Goal: Information Seeking & Learning: Find specific fact

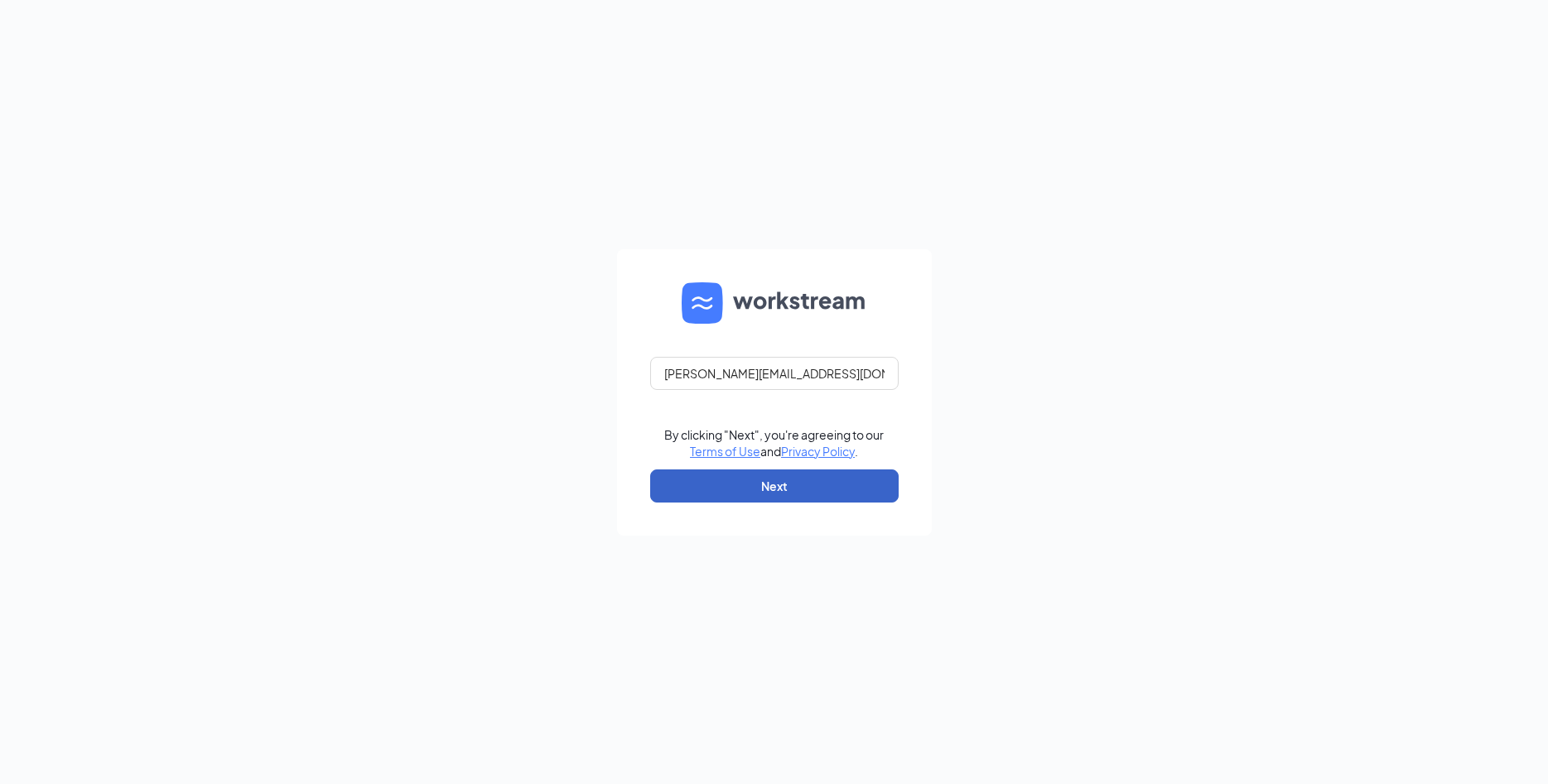
click at [764, 490] on button "Next" at bounding box center [774, 486] width 249 height 33
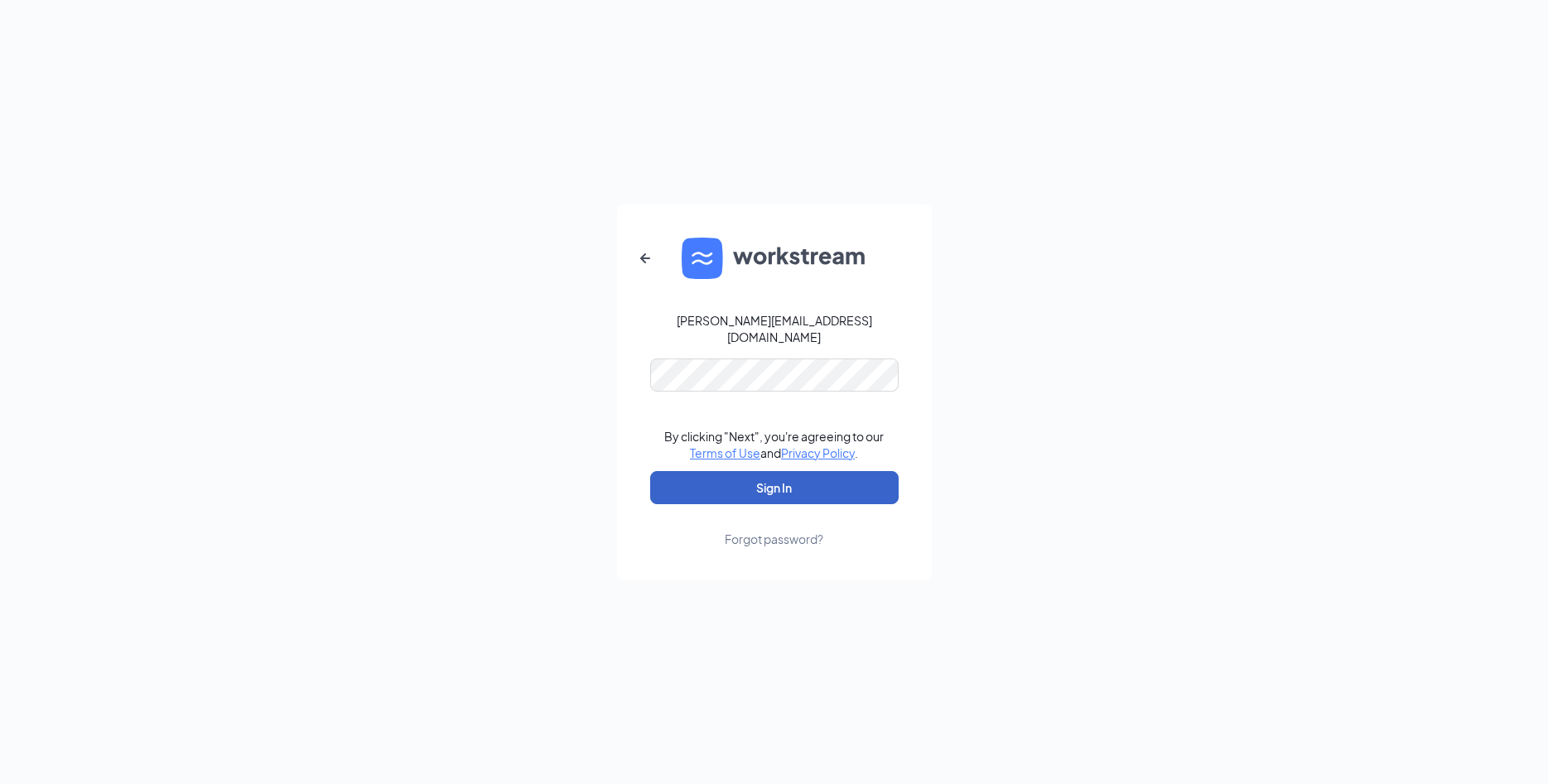
click at [764, 490] on button "Sign In" at bounding box center [774, 487] width 249 height 33
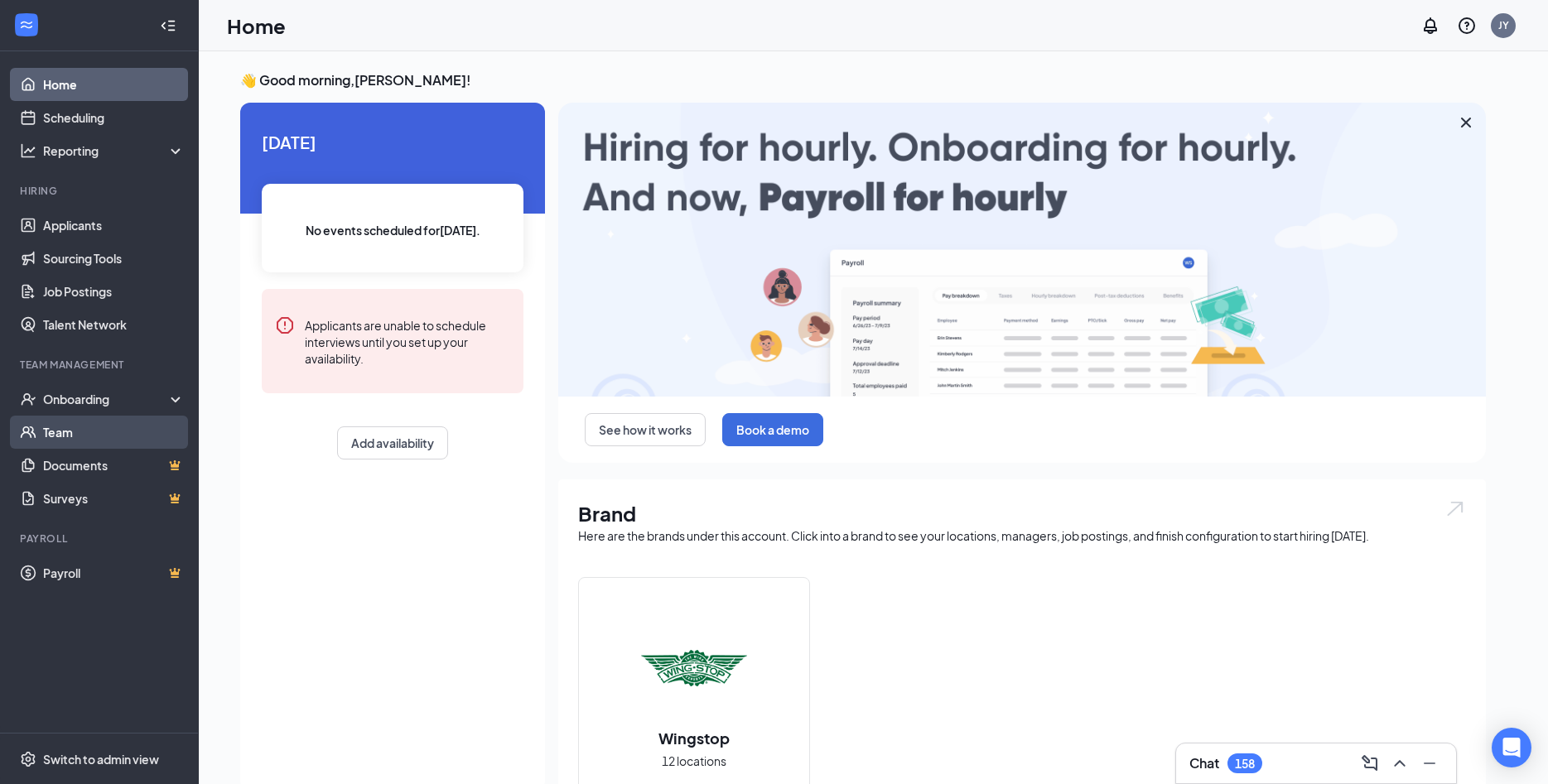
click at [111, 428] on link "Team" at bounding box center [113, 432] width 142 height 33
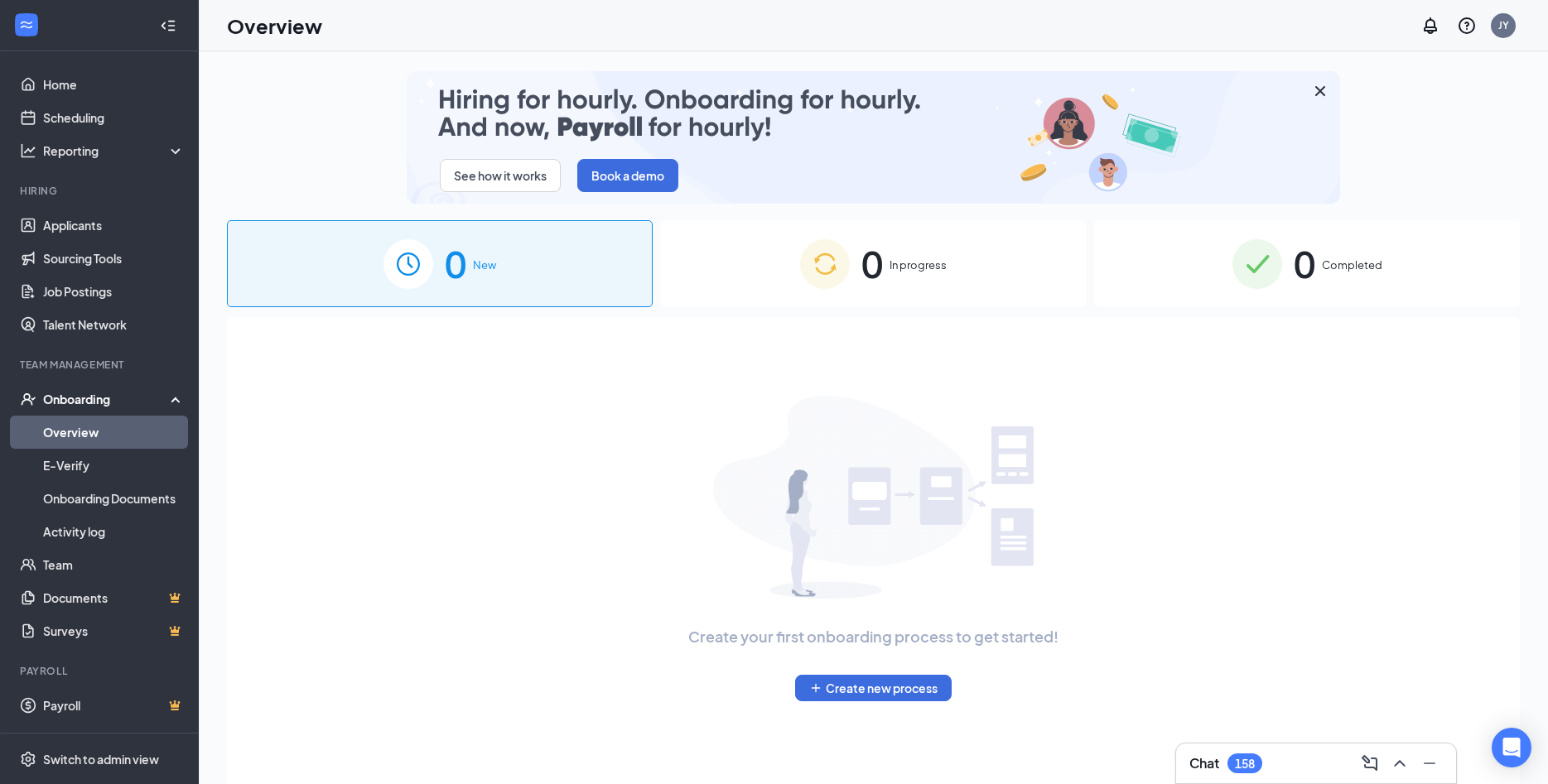
click at [1291, 289] on div "0 Completed" at bounding box center [1307, 264] width 426 height 87
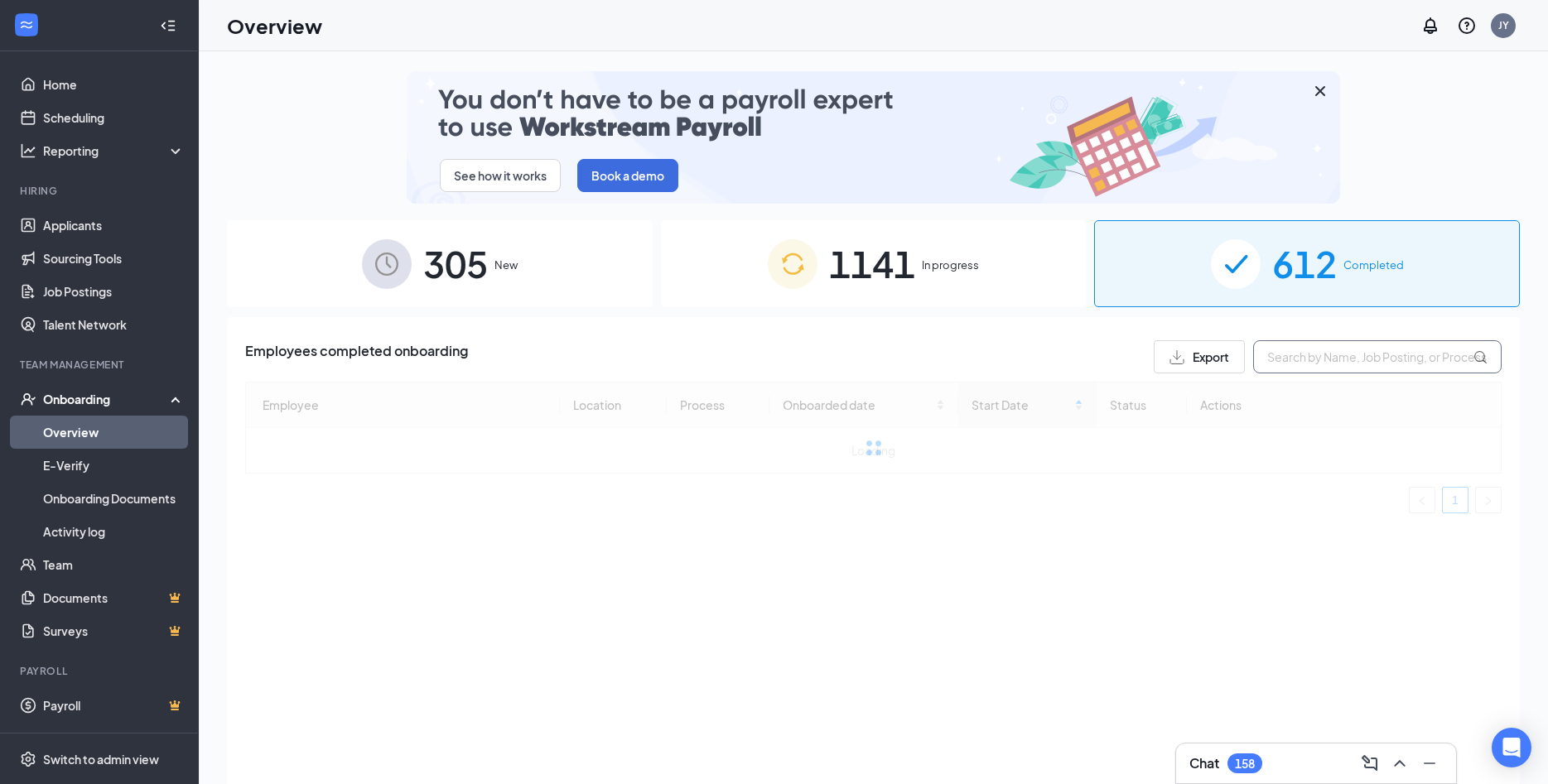
click at [1304, 359] on input "text" at bounding box center [1377, 356] width 249 height 33
type input "minh"
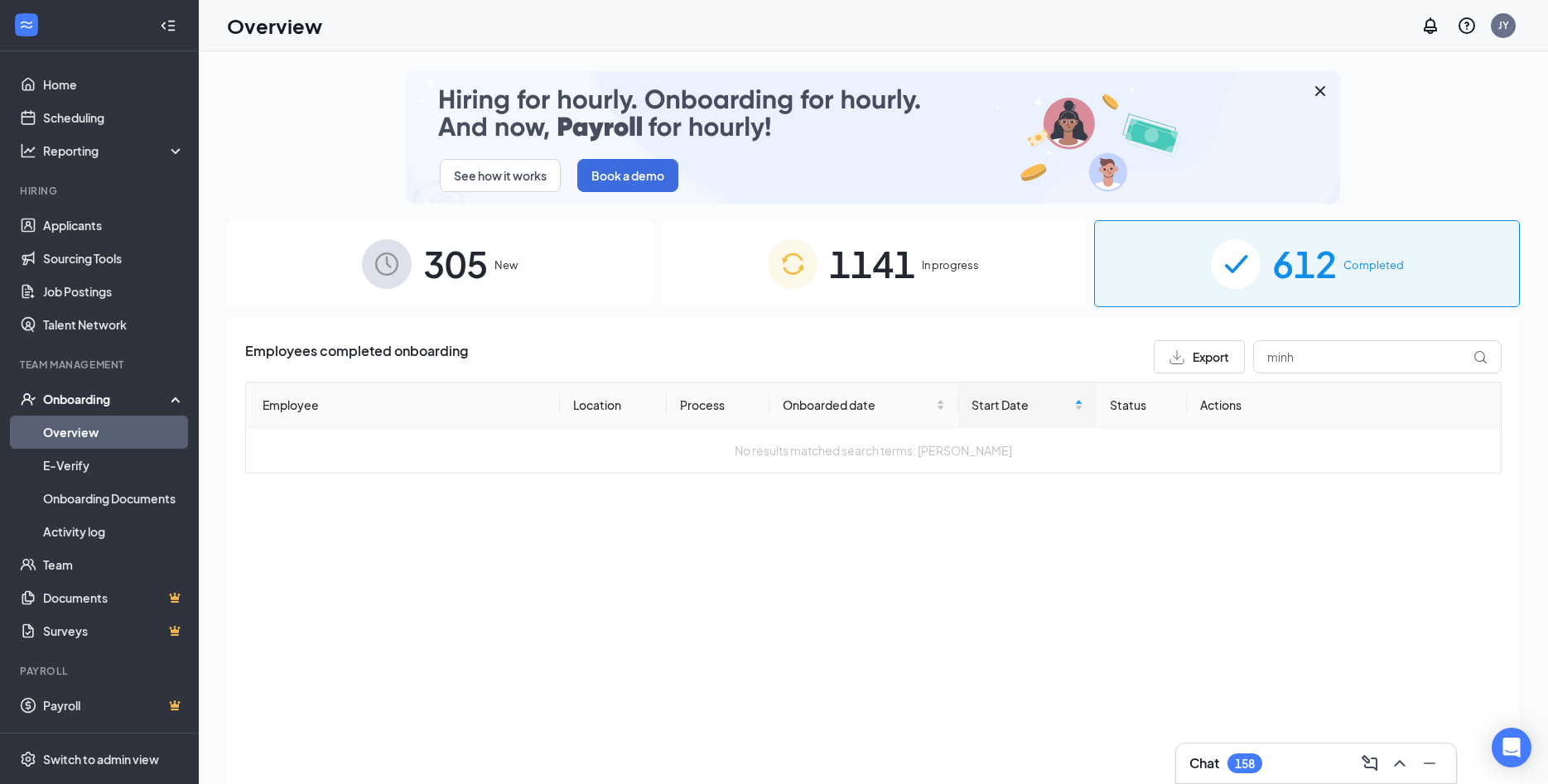
click at [966, 266] on span "In progress" at bounding box center [951, 265] width 57 height 17
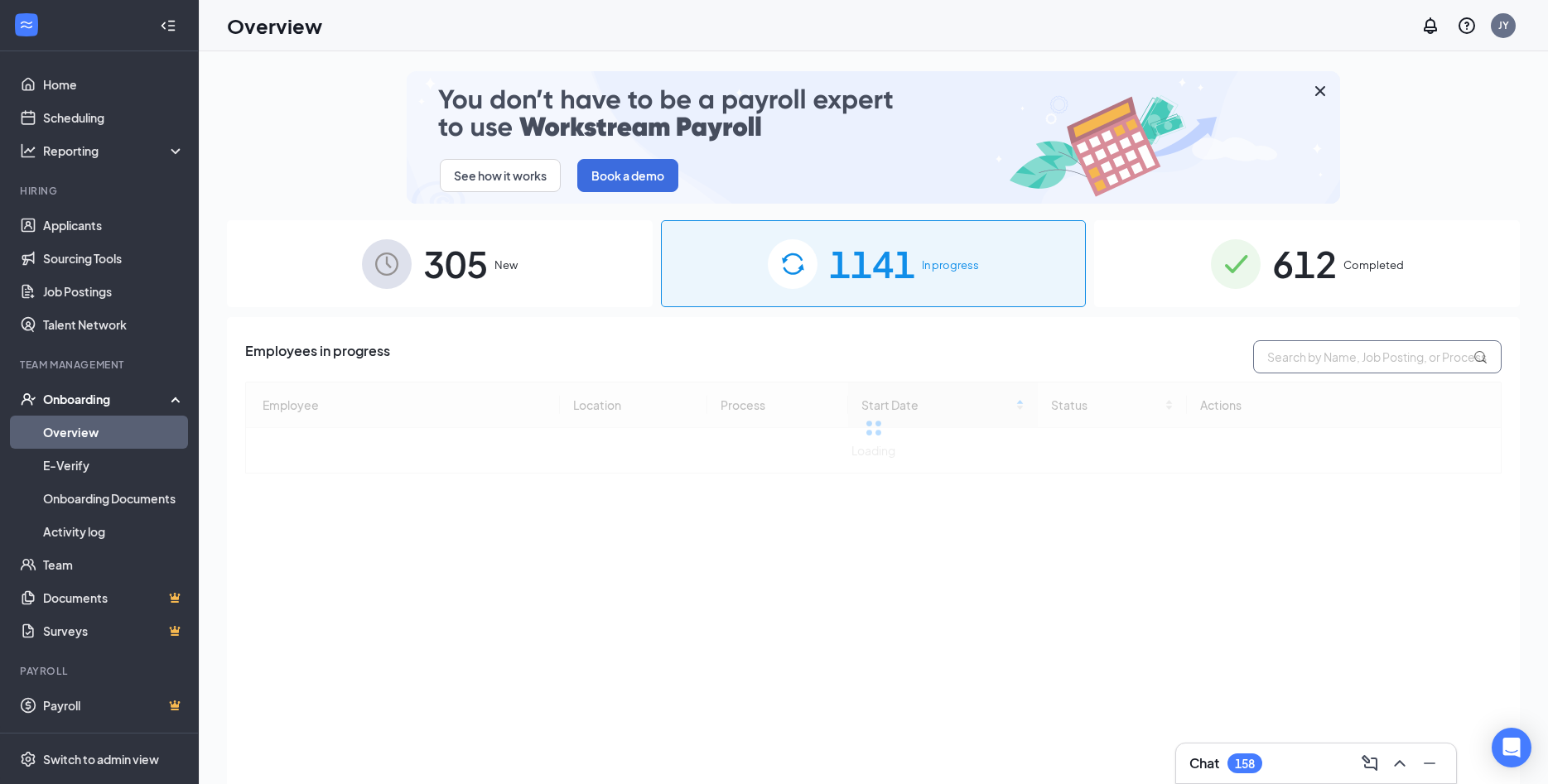
click at [1300, 364] on input "text" at bounding box center [1377, 356] width 249 height 33
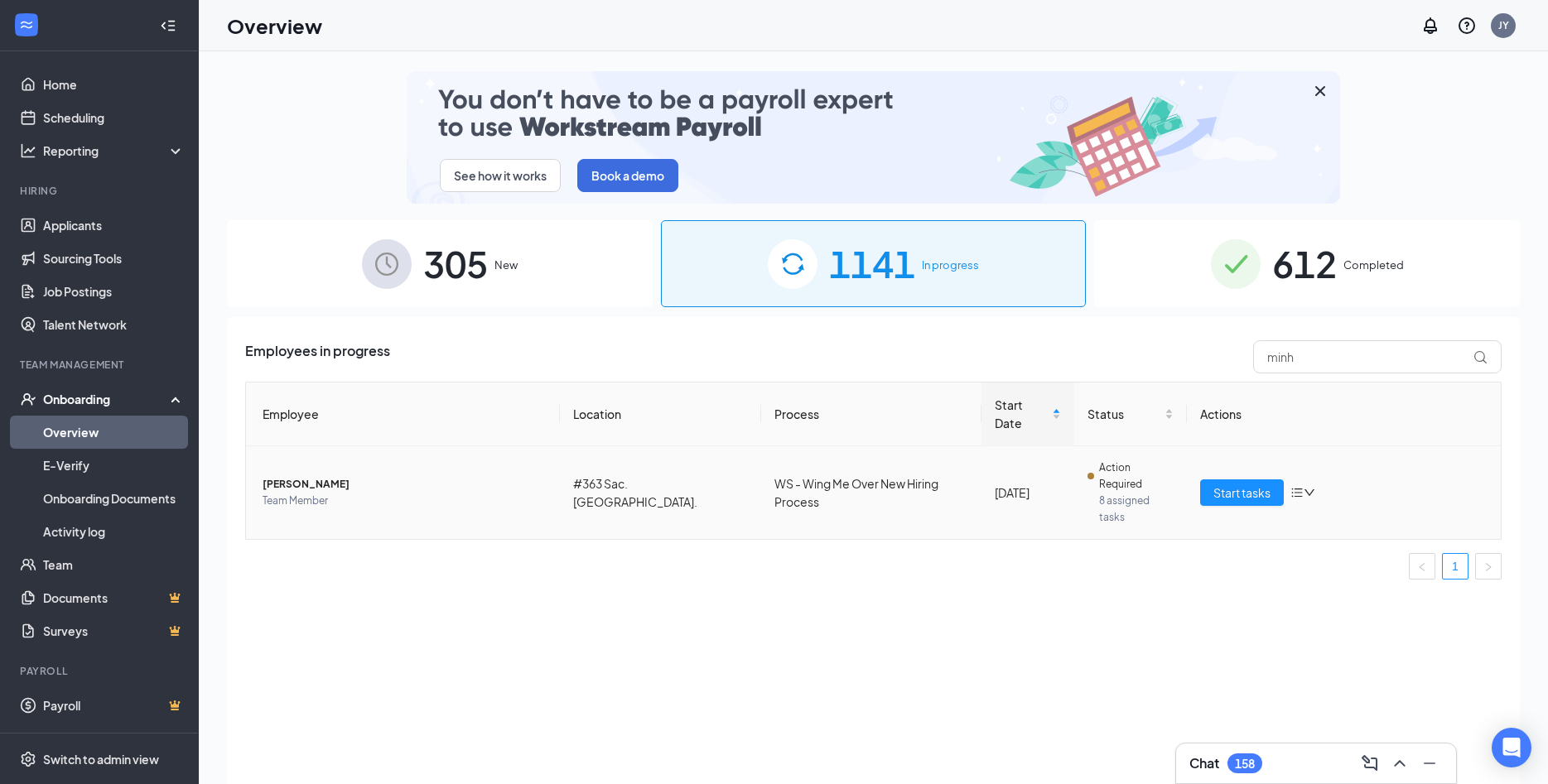
click at [299, 493] on span "Team Member" at bounding box center [405, 501] width 284 height 17
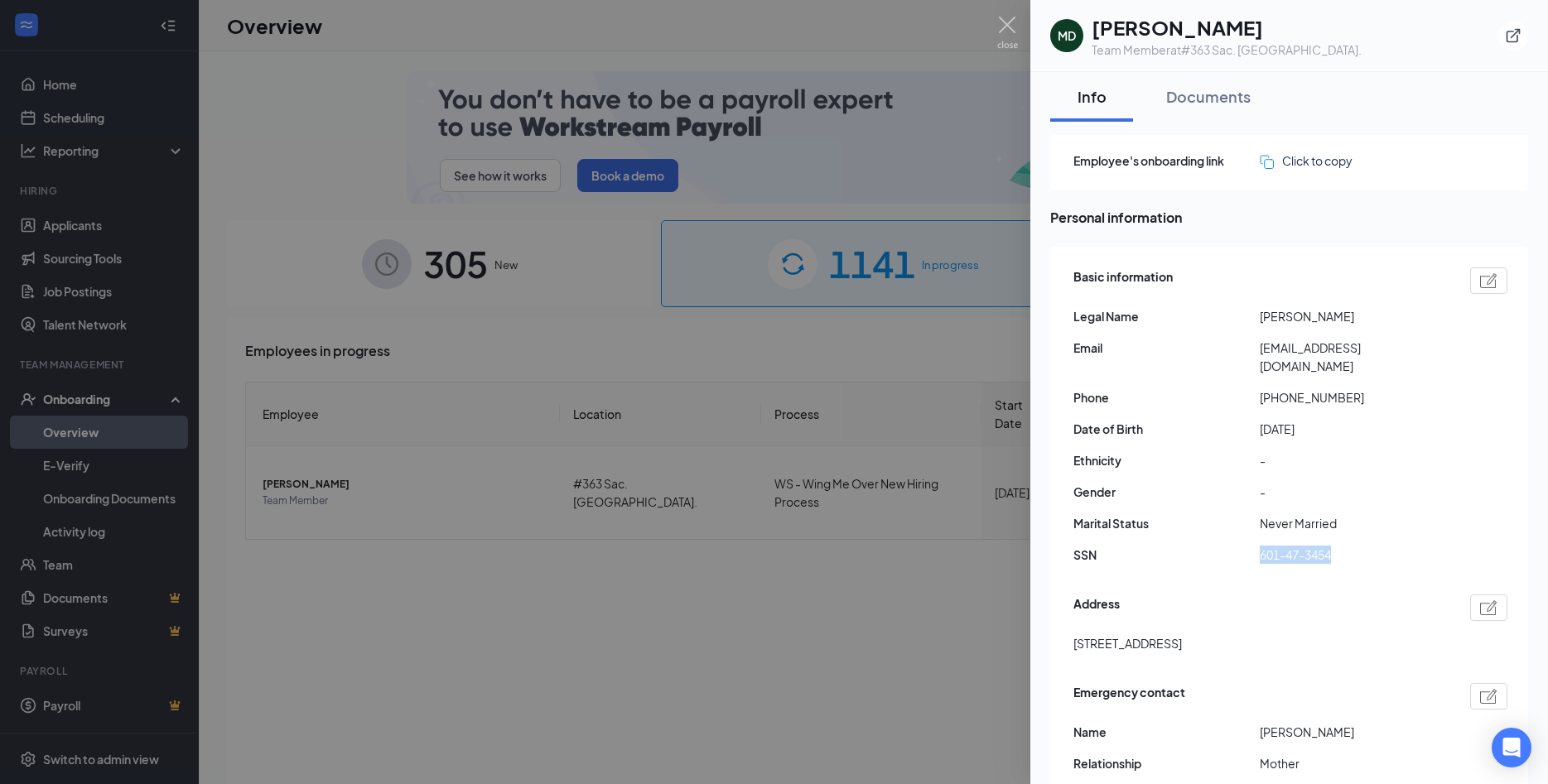
drag, startPoint x: 1263, startPoint y: 541, endPoint x: 1349, endPoint y: 542, distance: 86.0
click at [1349, 546] on span "601-47-3454" at bounding box center [1353, 555] width 186 height 18
copy span "601-47-3454"
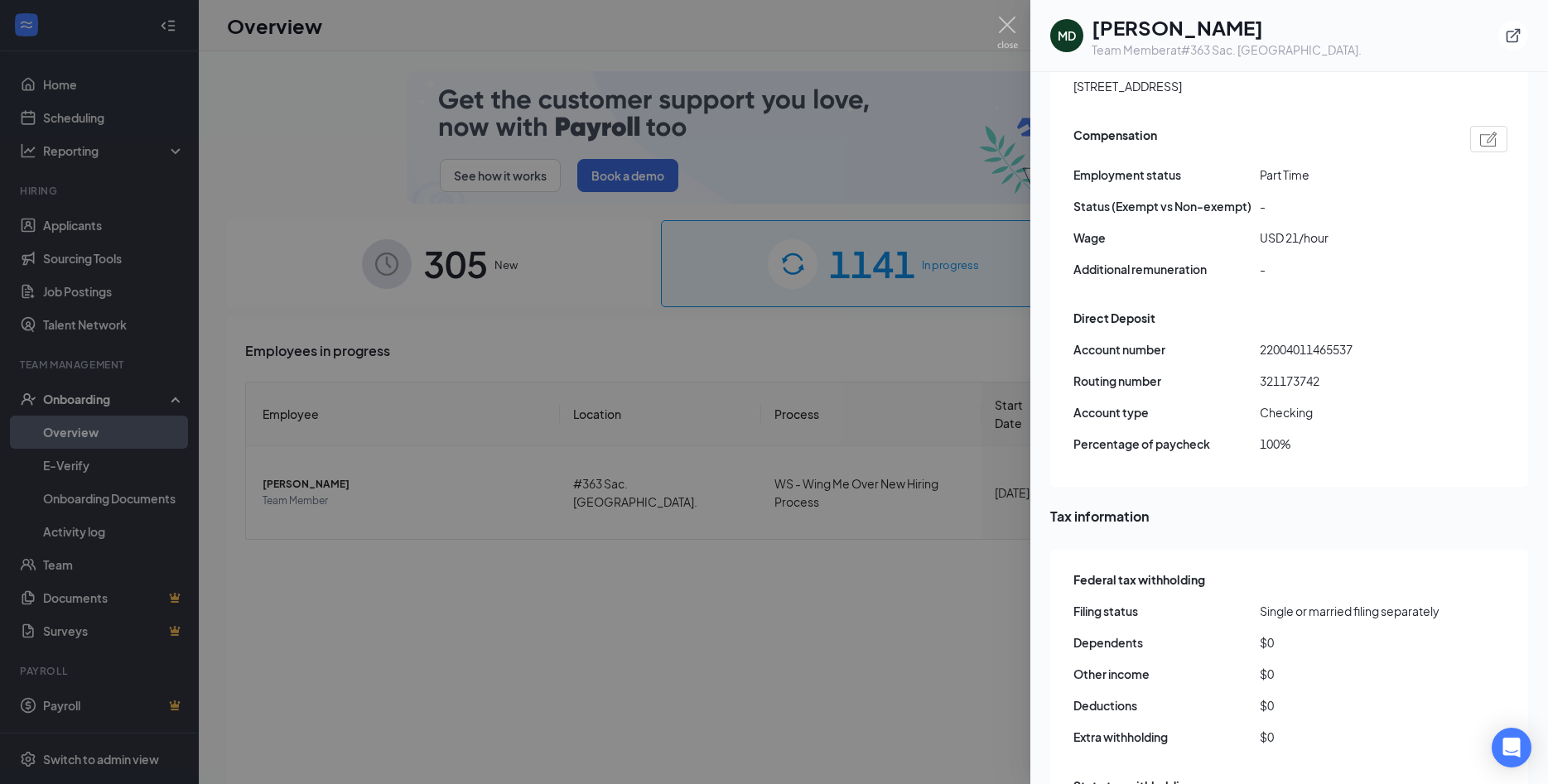
scroll to position [1112, 0]
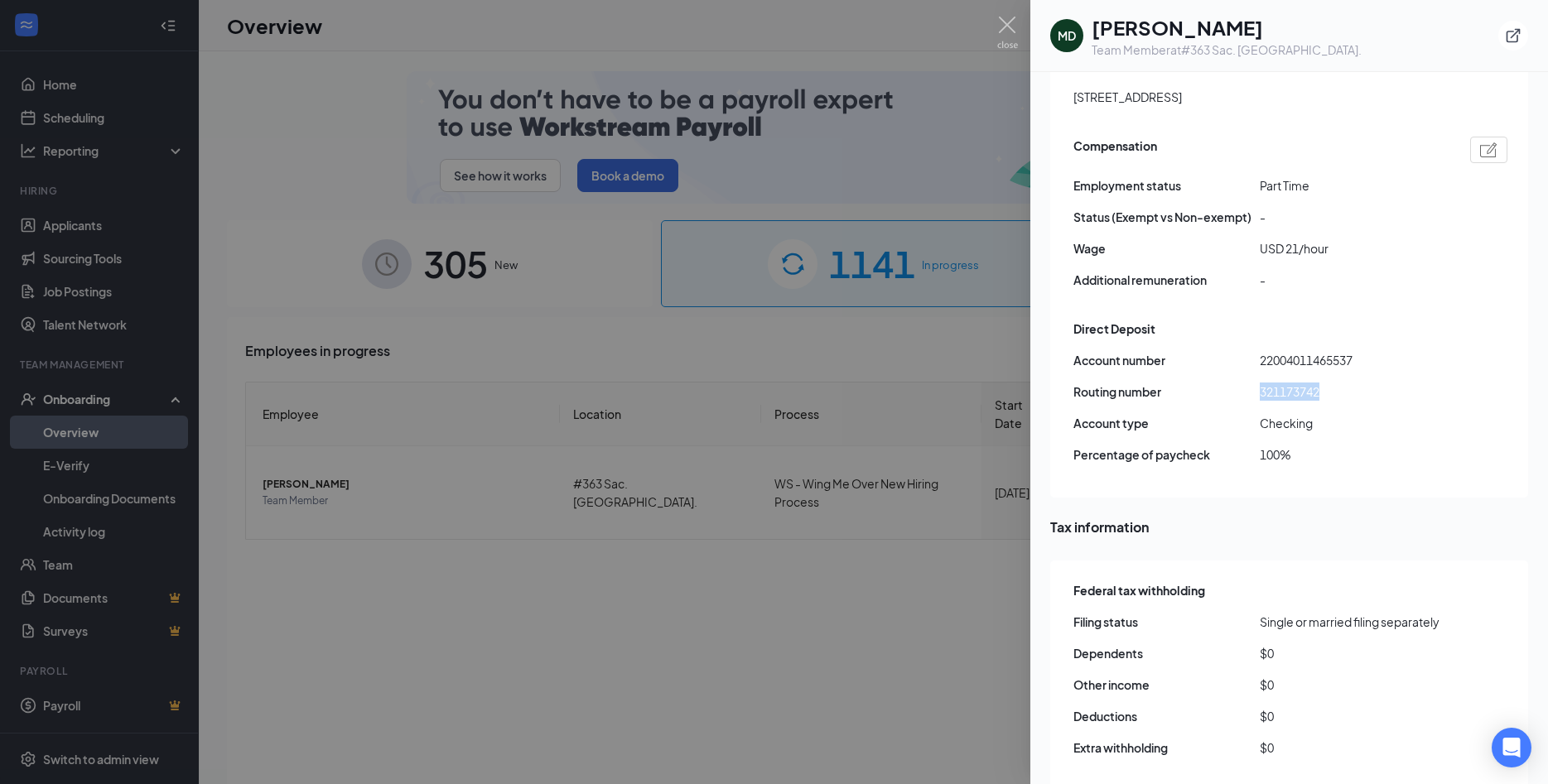
drag, startPoint x: 1257, startPoint y: 378, endPoint x: 1321, endPoint y: 379, distance: 64.0
click at [1321, 382] on div "Routing number [US_BANK_ROUTING_MICR]" at bounding box center [1290, 391] width 434 height 18
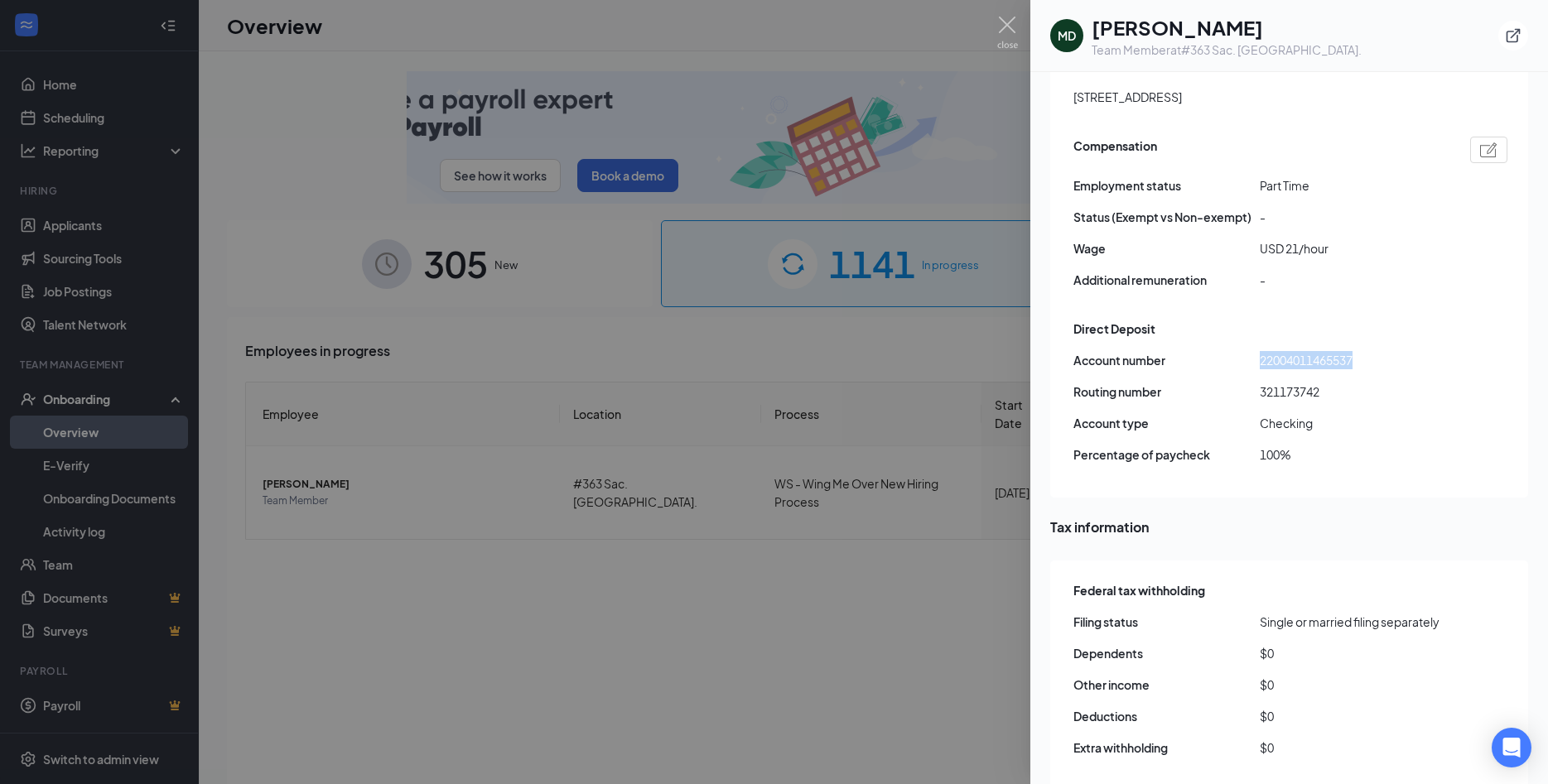
drag, startPoint x: 1253, startPoint y: 344, endPoint x: 1357, endPoint y: 348, distance: 104.1
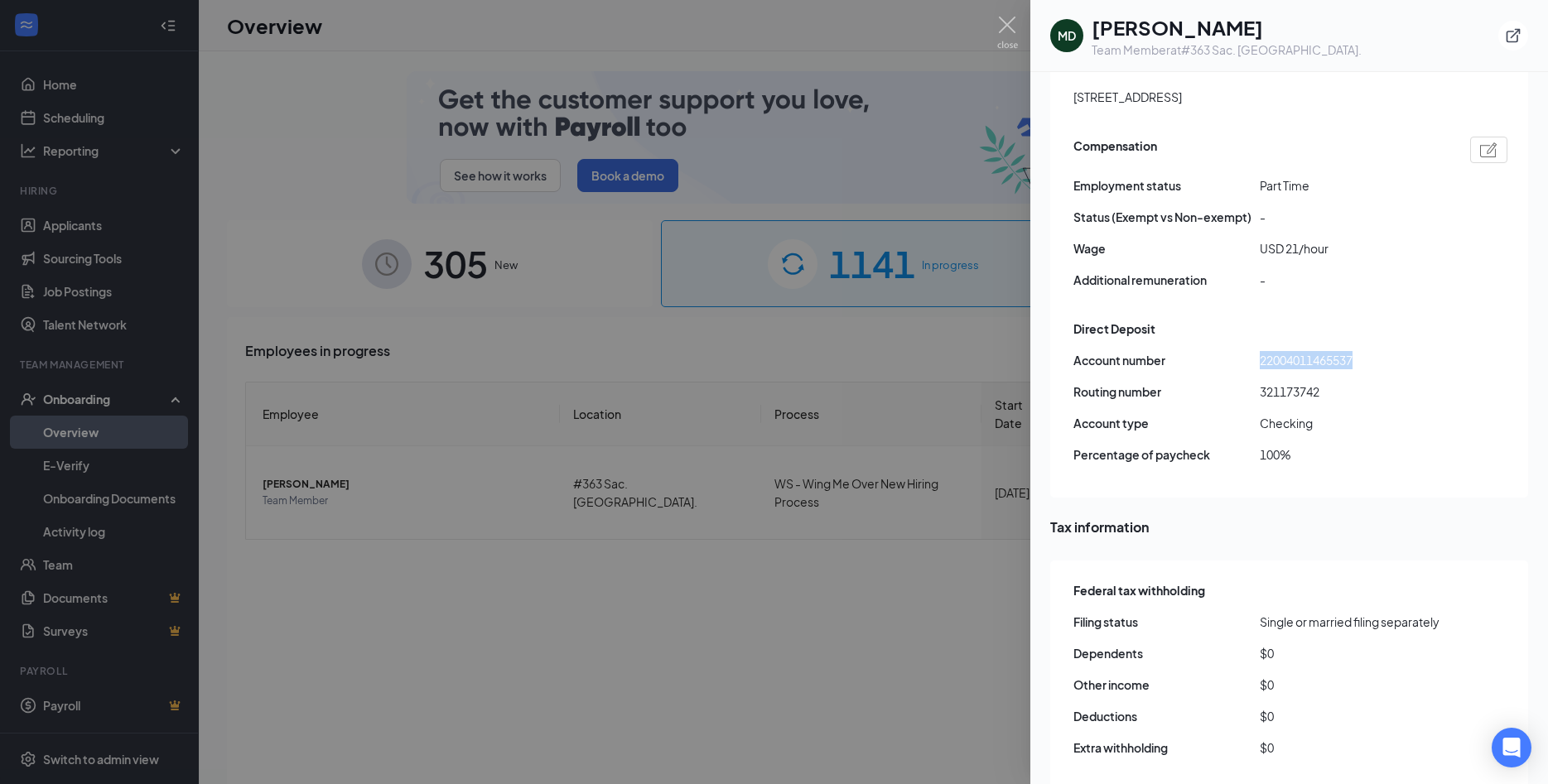
click at [1357, 351] on div "Account number 22004011465537" at bounding box center [1290, 360] width 434 height 18
copy div "22004011465537"
drag, startPoint x: 1259, startPoint y: 382, endPoint x: 1330, endPoint y: 380, distance: 71.0
click at [1330, 382] on div "Routing number [US_BANK_ROUTING_MICR]" at bounding box center [1290, 391] width 434 height 18
copy div "321173742"
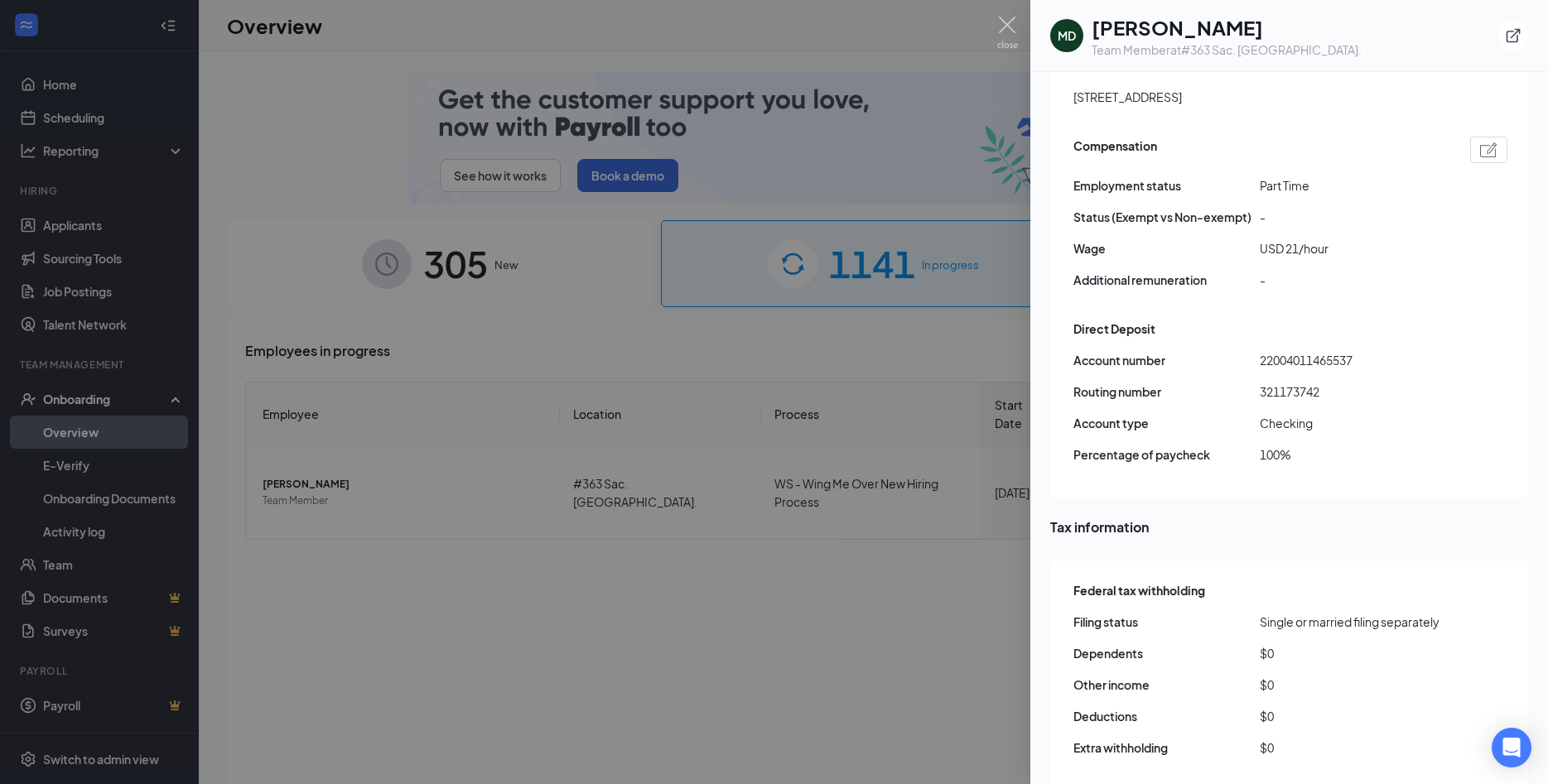
click at [942, 638] on div at bounding box center [774, 392] width 1548 height 784
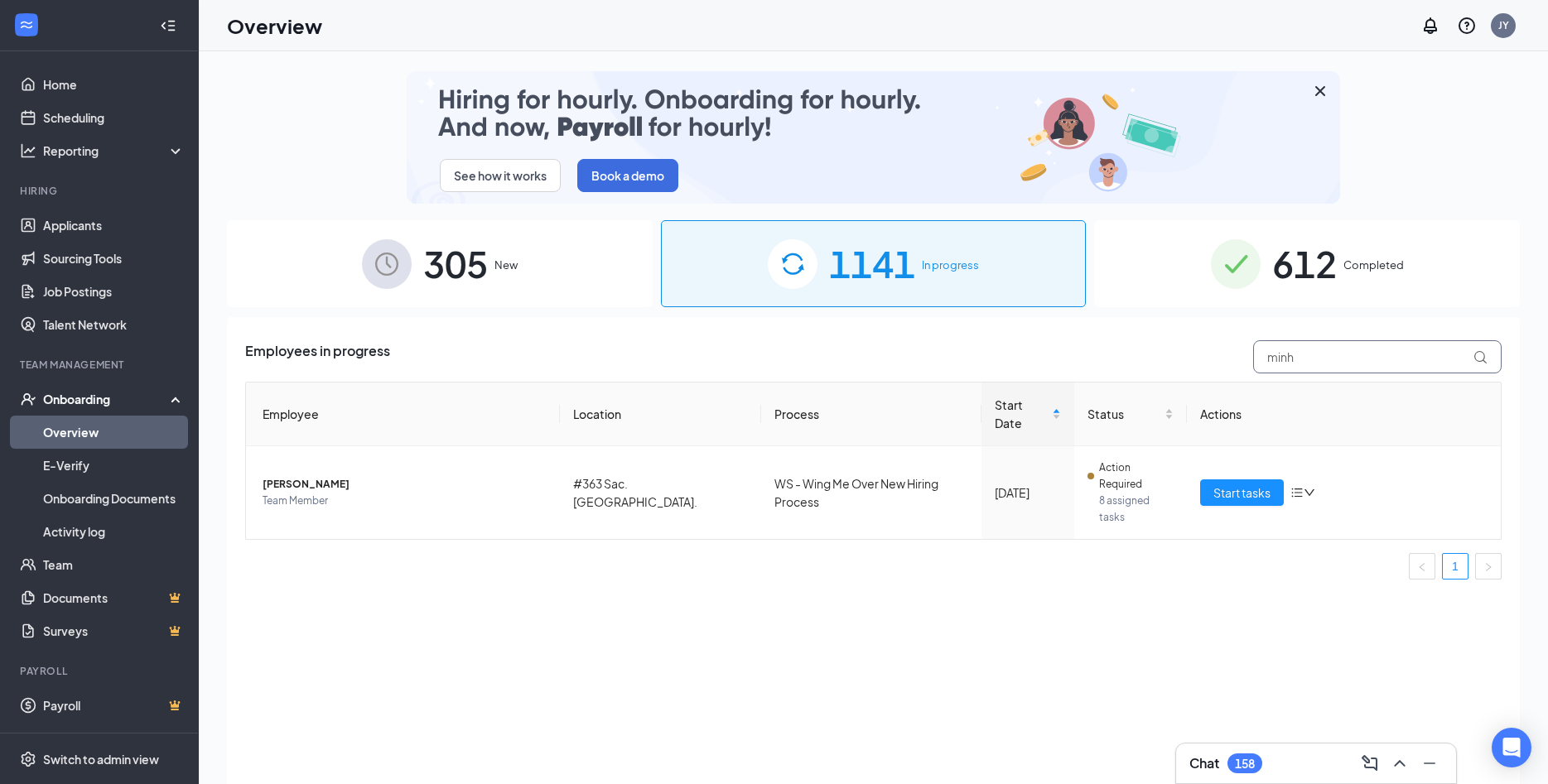
drag, startPoint x: 1252, startPoint y: 352, endPoint x: 1172, endPoint y: 352, distance: 80.0
click at [1253, 352] on input "minh" at bounding box center [1377, 356] width 249 height 33
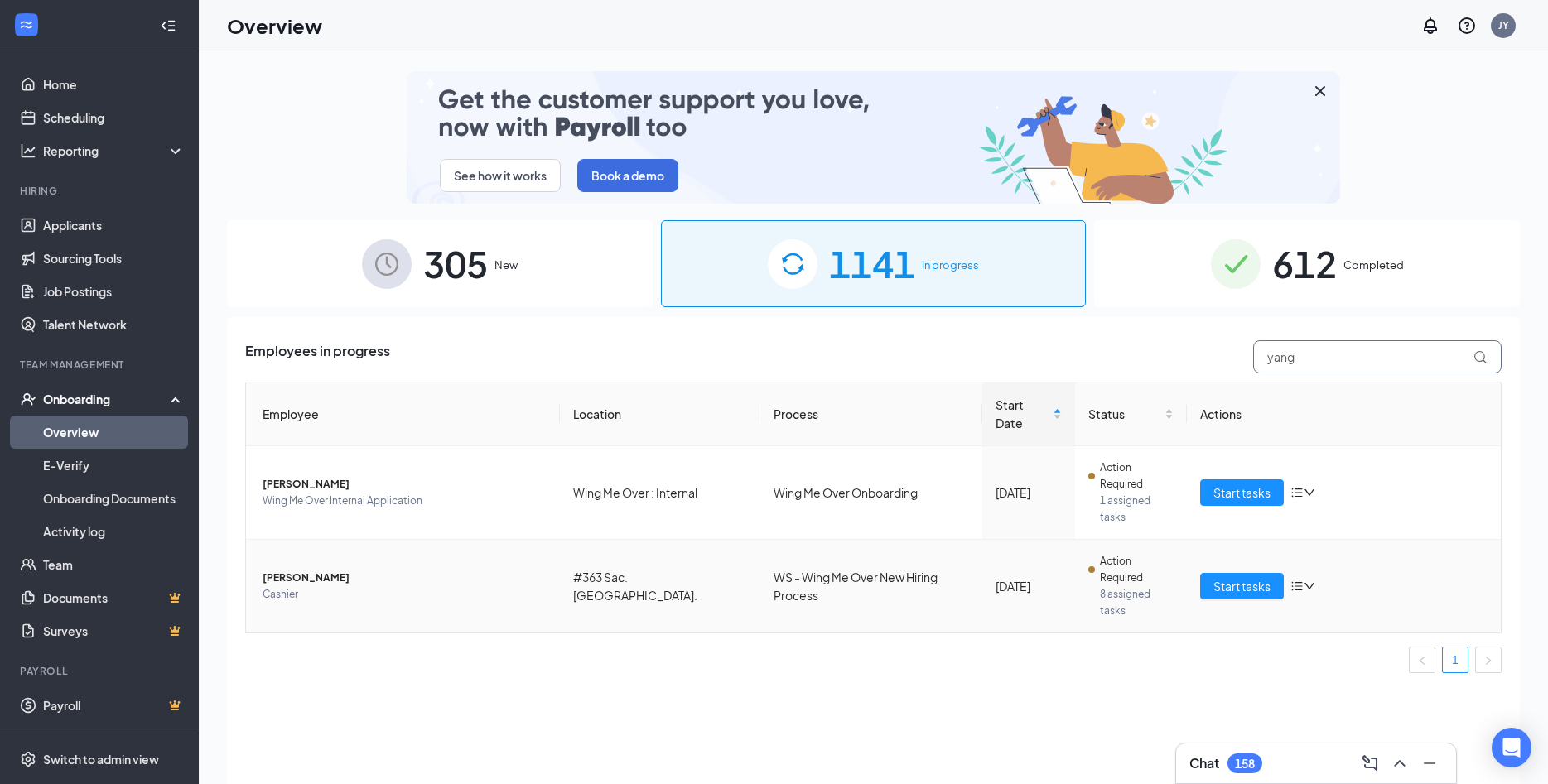
type input "yang"
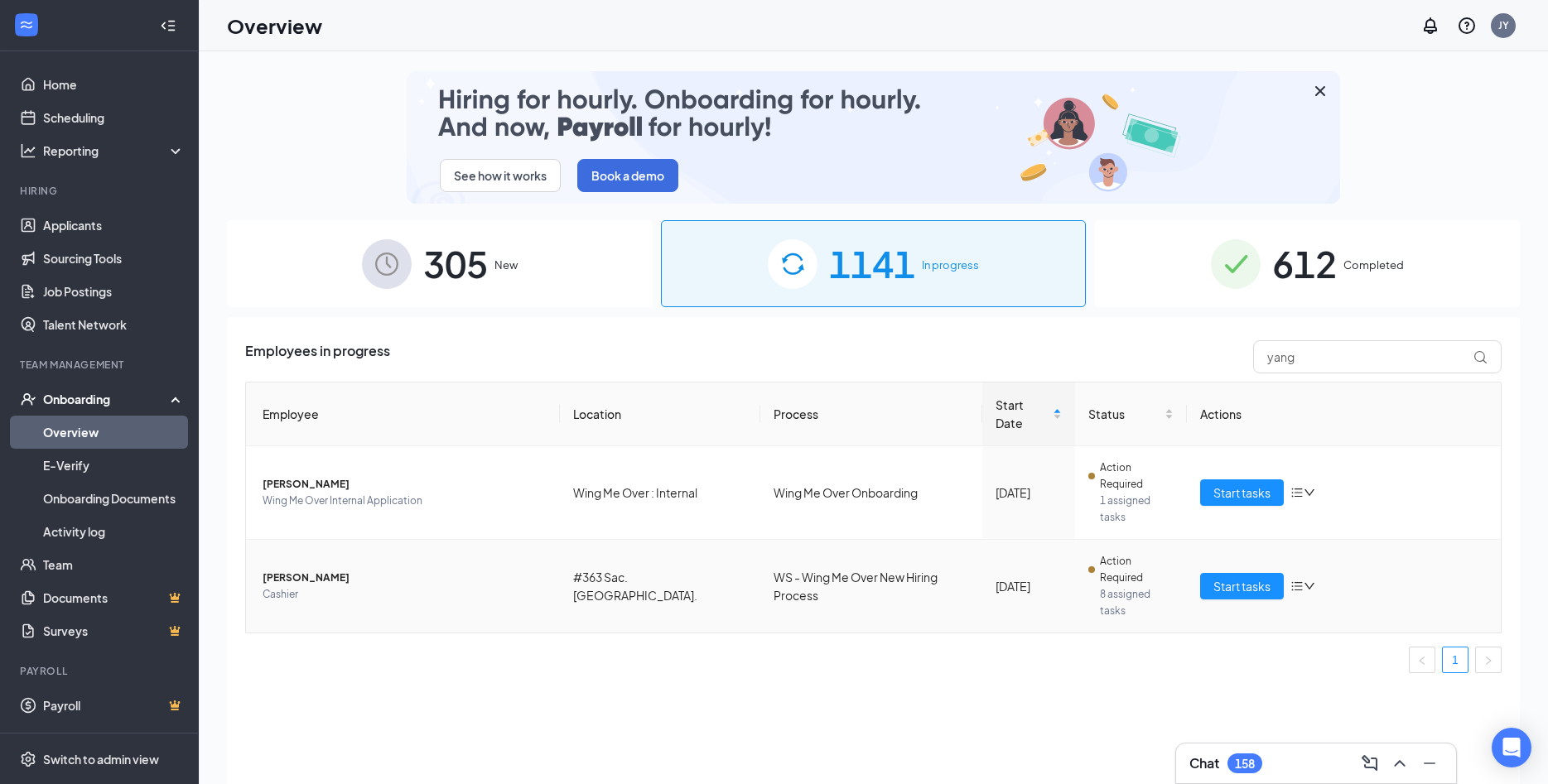
click at [280, 586] on span "Cashier" at bounding box center [405, 594] width 284 height 17
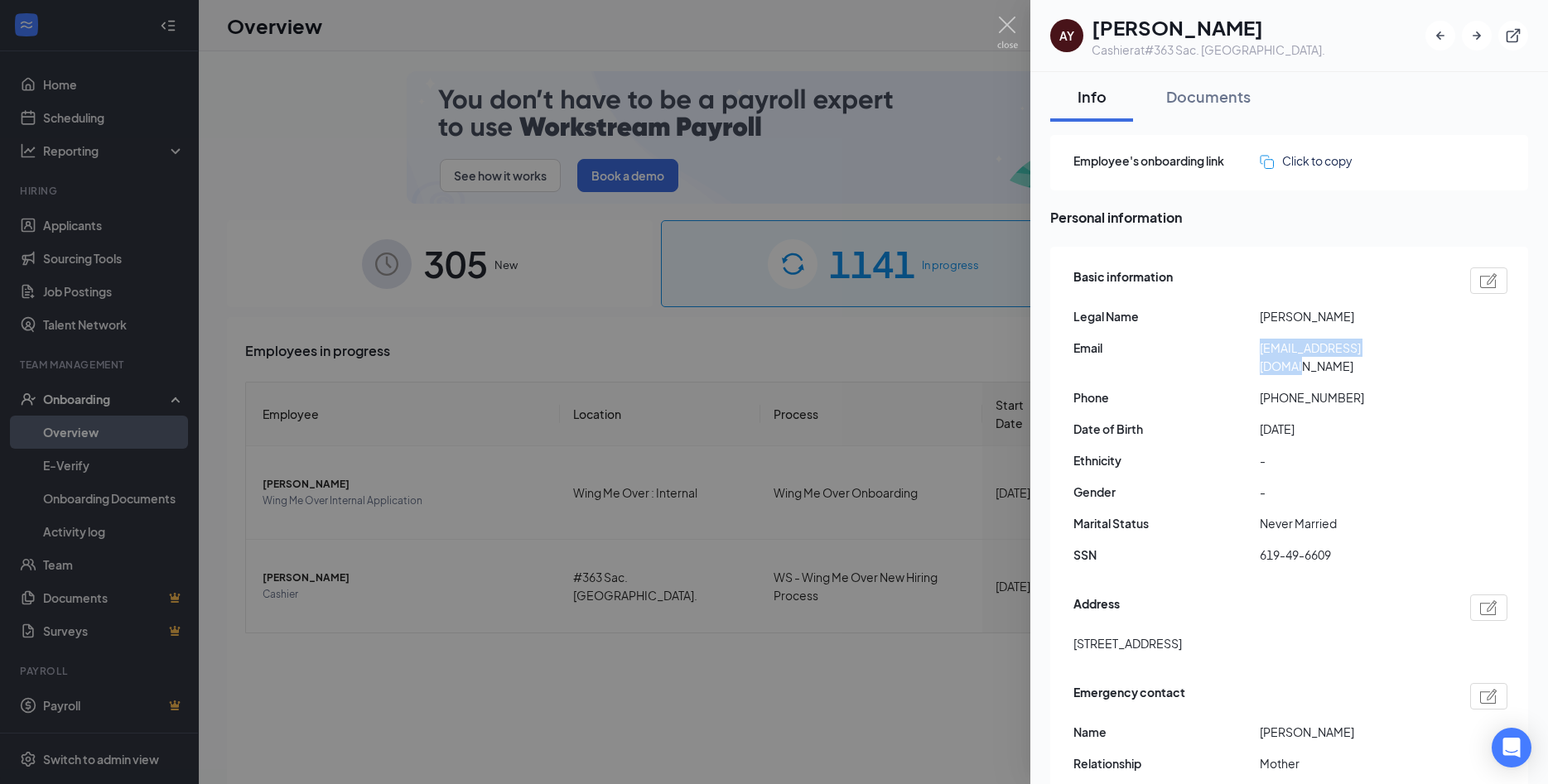
drag, startPoint x: 1263, startPoint y: 360, endPoint x: 1413, endPoint y: 353, distance: 150.2
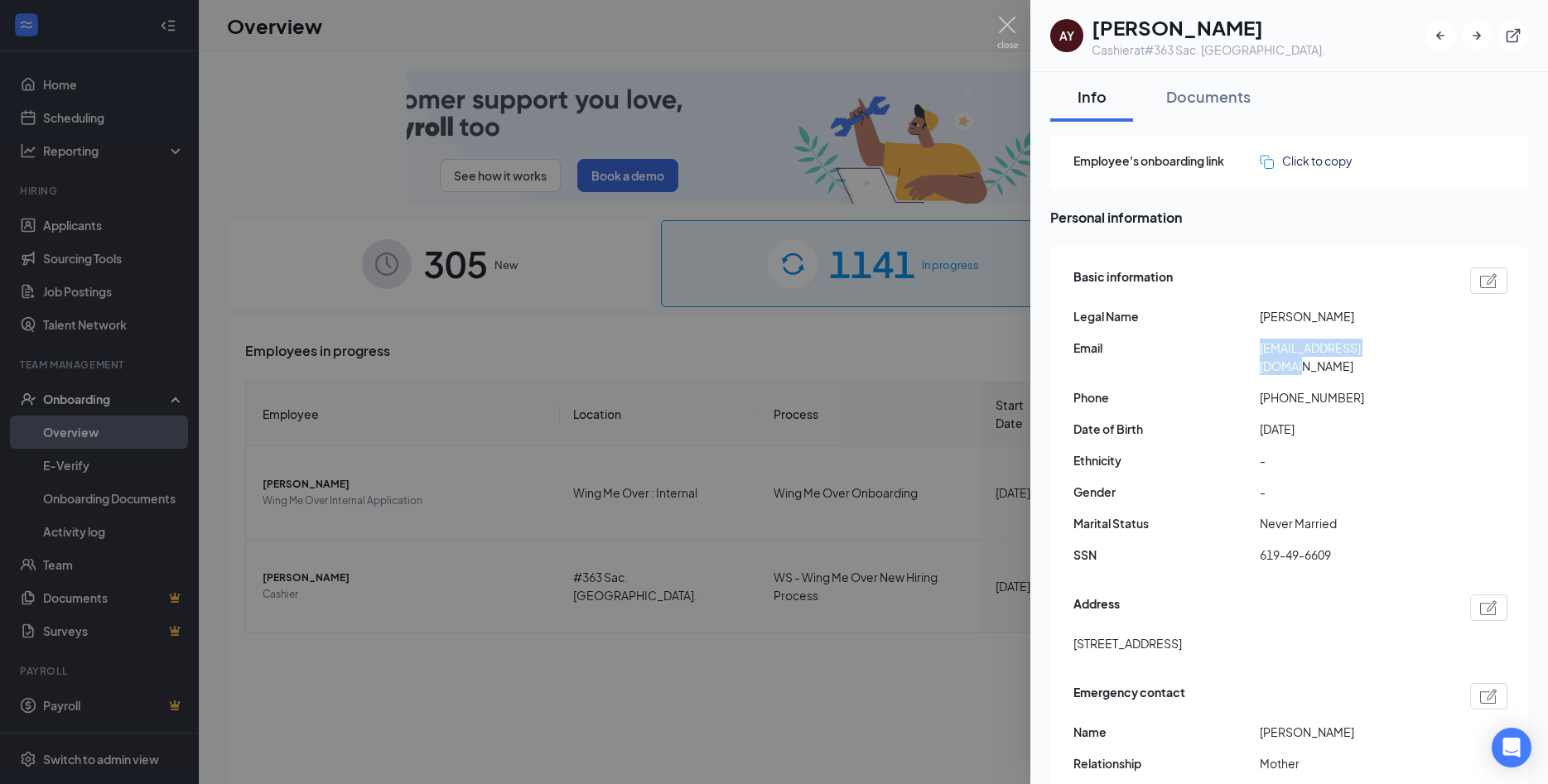
click at [1413, 353] on div "Basic information Legal Name [PERSON_NAME] Email [EMAIL_ADDRESS][DOMAIN_NAME] P…" at bounding box center [1290, 421] width 434 height 314
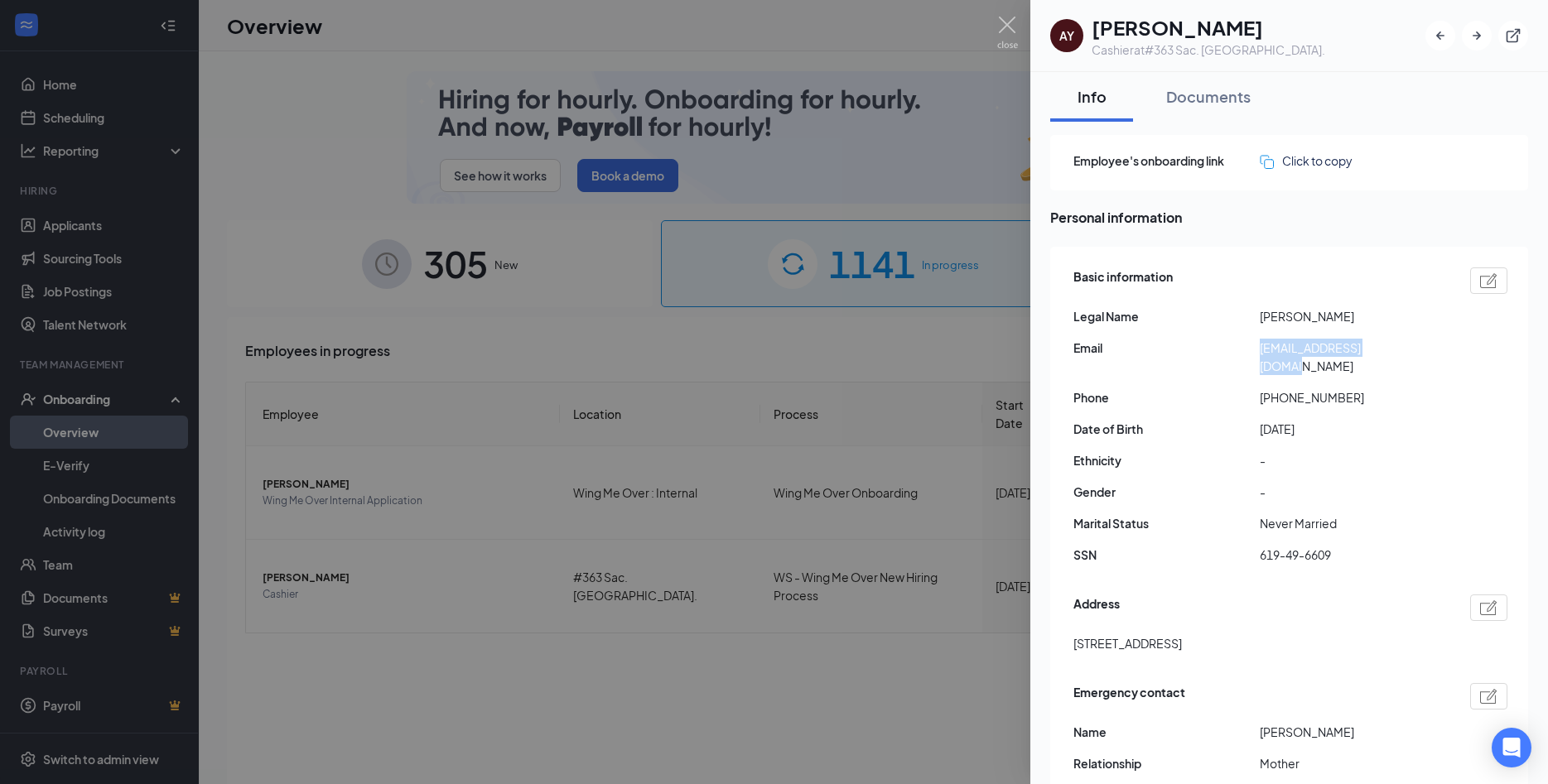
copy span "[EMAIL_ADDRESS][DOMAIN_NAME]"
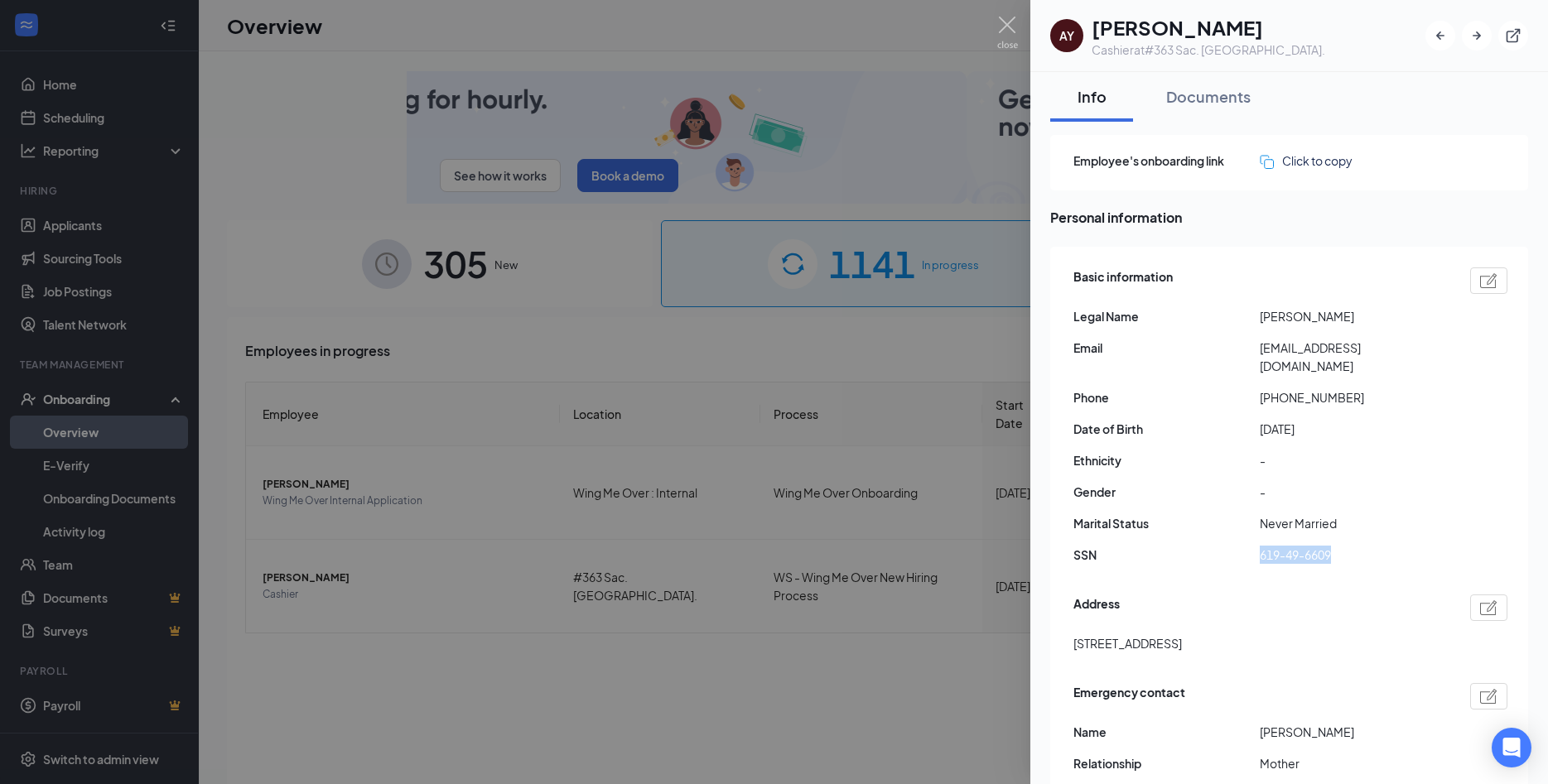
drag, startPoint x: 1258, startPoint y: 534, endPoint x: 1345, endPoint y: 535, distance: 87.0
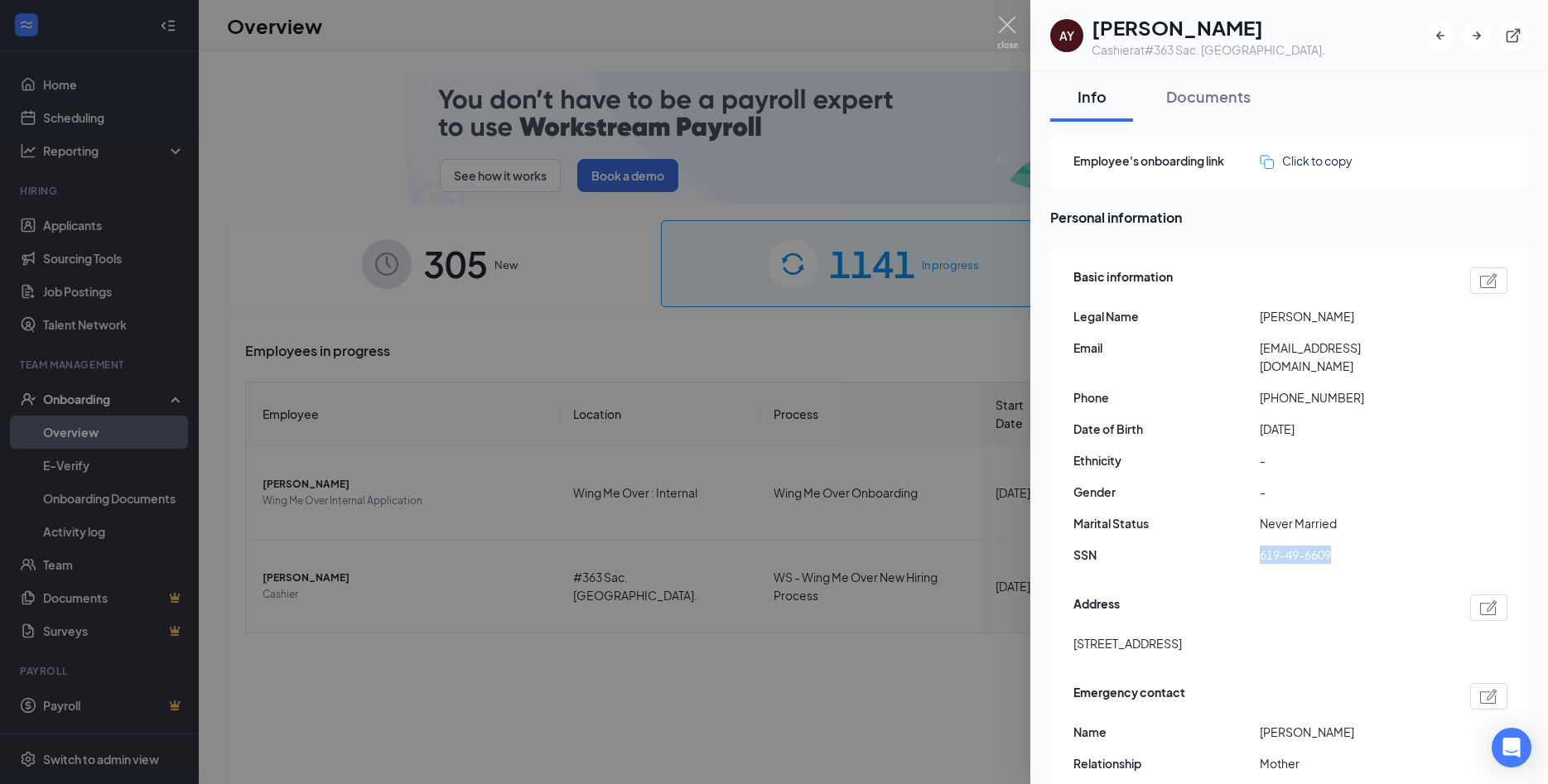
click at [1345, 546] on div "SSN 619-49-6609" at bounding box center [1290, 555] width 434 height 18
copy div "619-49-6609"
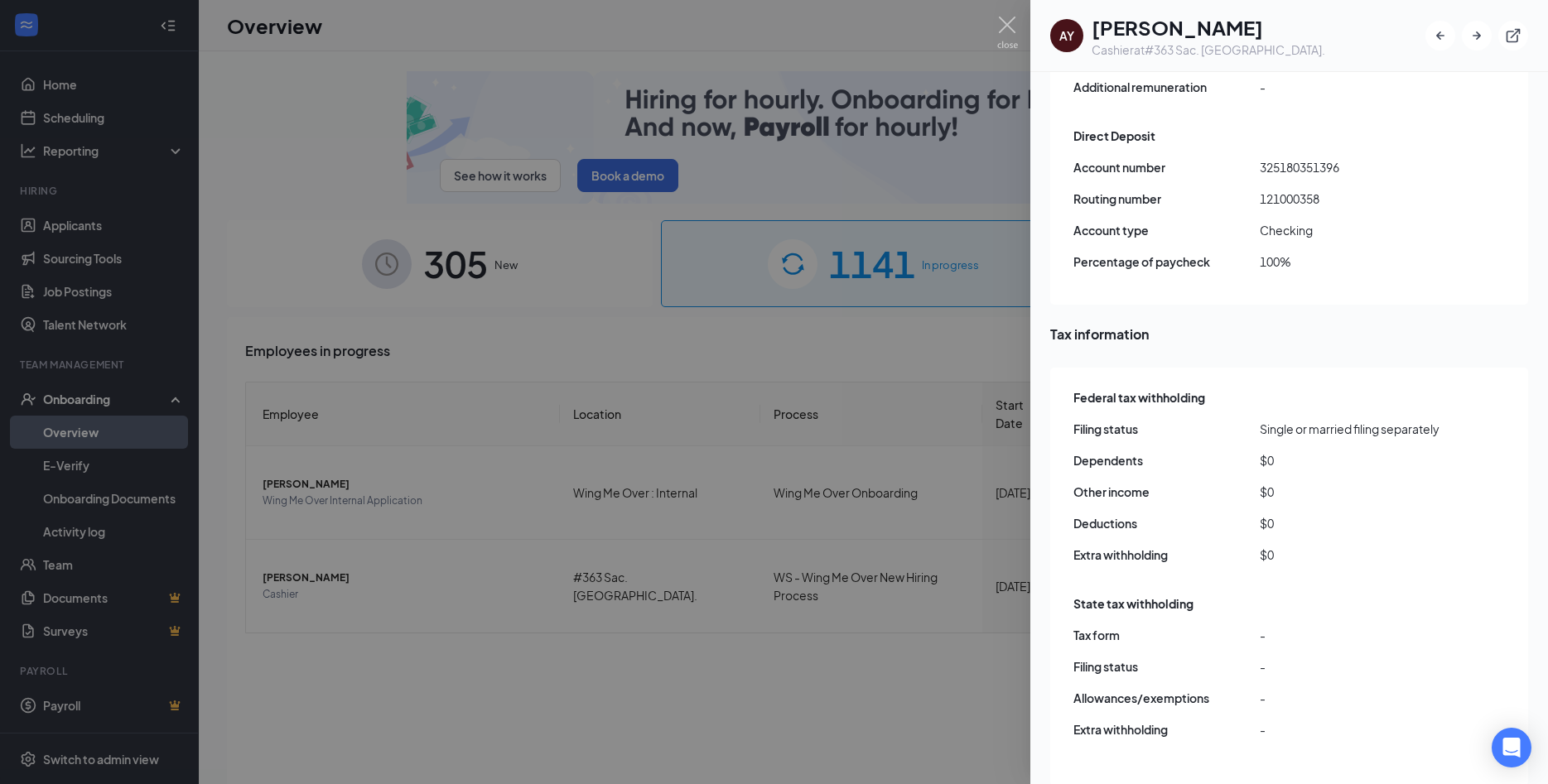
scroll to position [1290, 0]
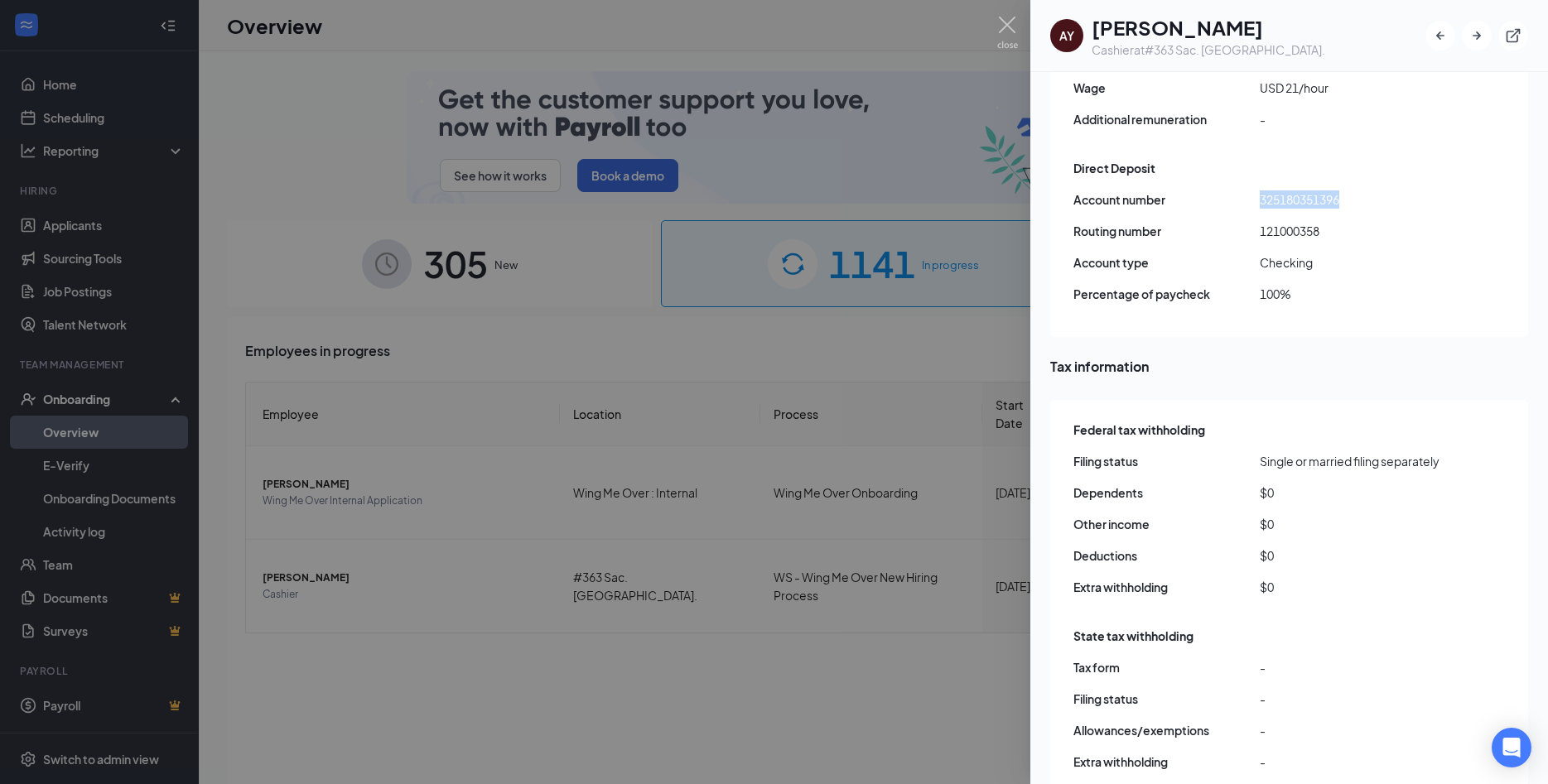
drag, startPoint x: 1249, startPoint y: 170, endPoint x: 1353, endPoint y: 169, distance: 104.0
click at [1353, 191] on div "Account number 325180351396" at bounding box center [1290, 200] width 434 height 18
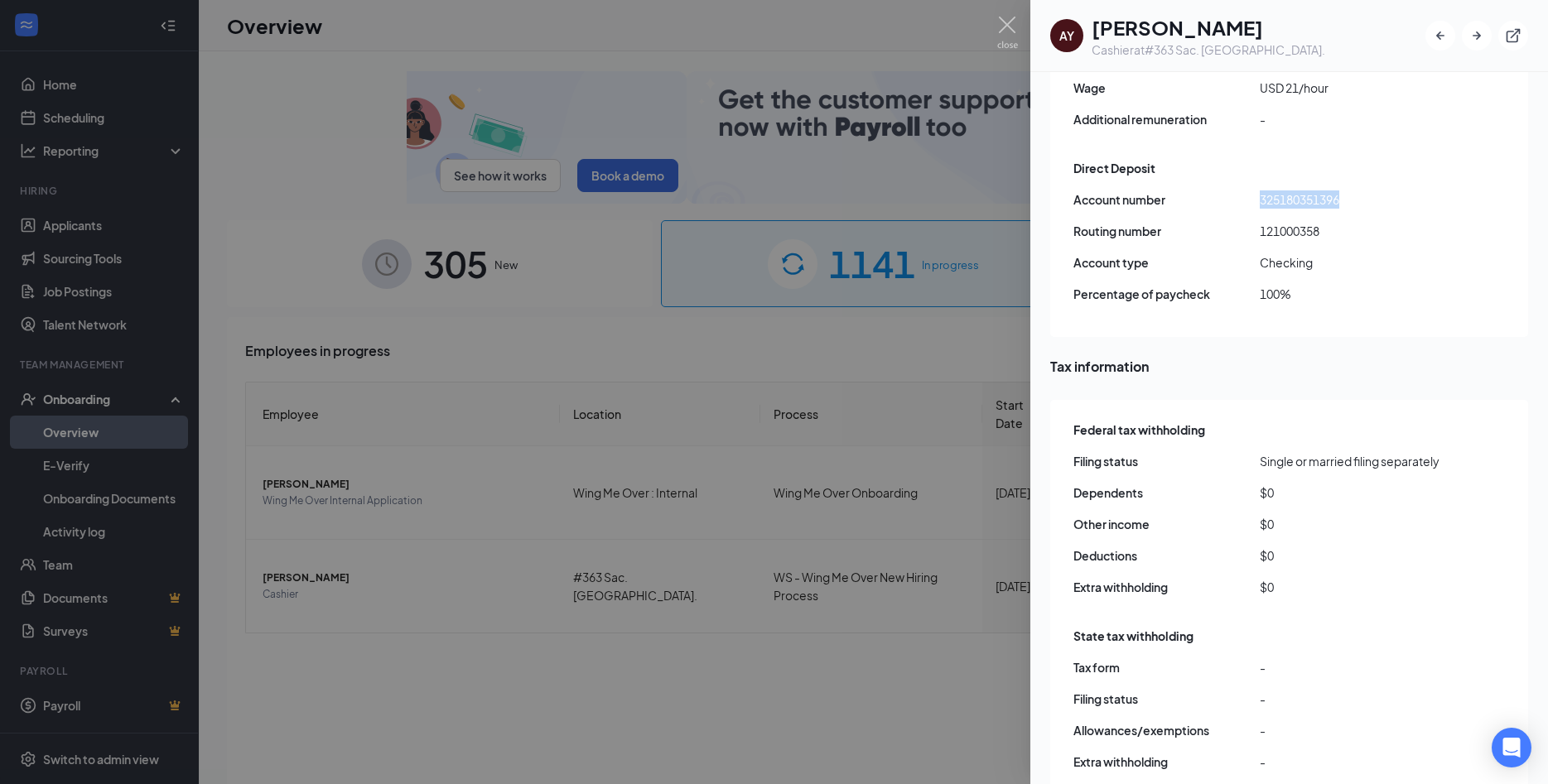
copy div "325180351396"
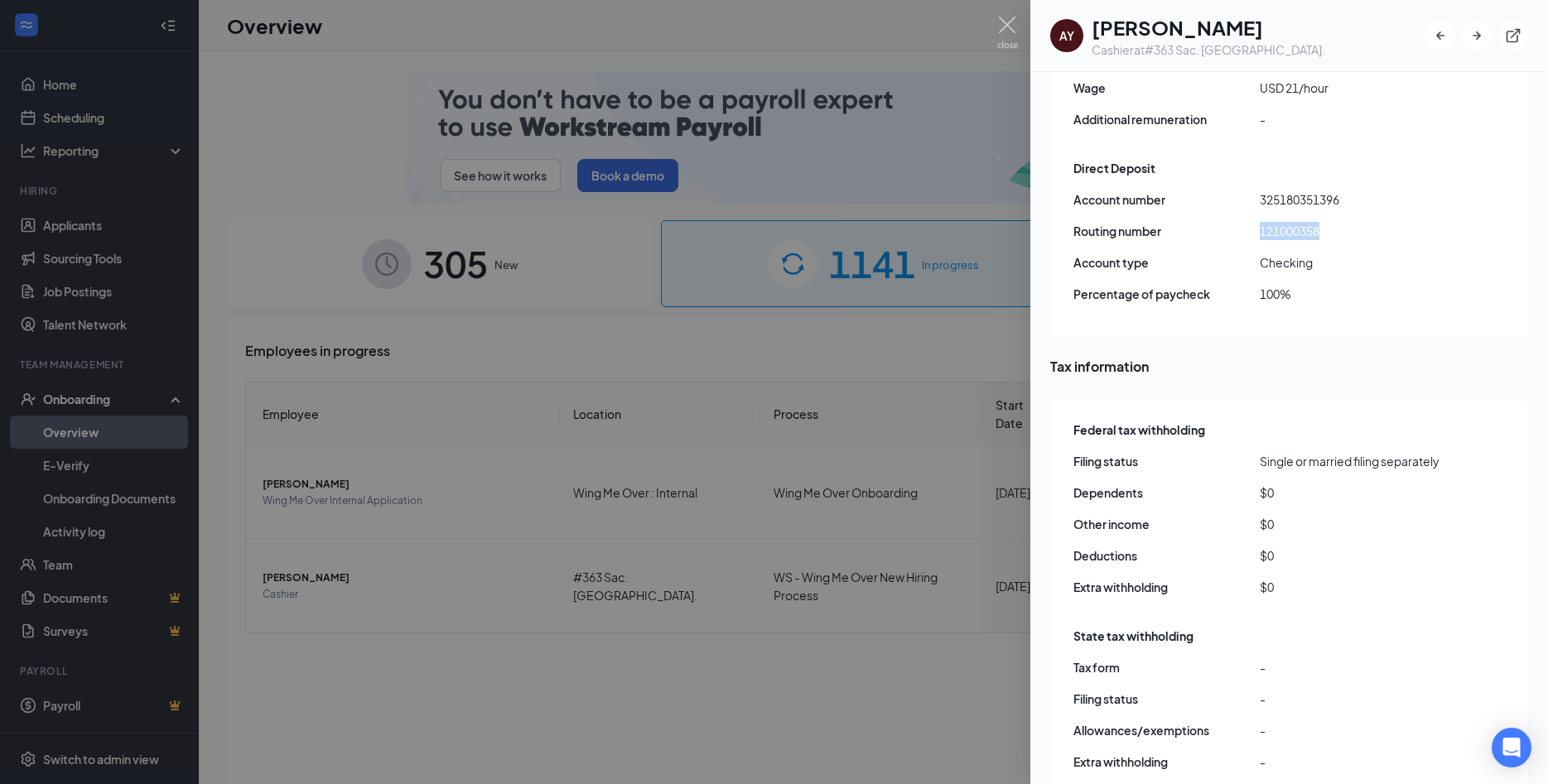
drag, startPoint x: 1253, startPoint y: 202, endPoint x: 1334, endPoint y: 199, distance: 81.1
click at [1334, 222] on div "Routing number [US_BANK_ROUTING_MICR]" at bounding box center [1290, 231] width 434 height 18
copy div "121000358"
click at [787, 728] on div at bounding box center [774, 392] width 1548 height 784
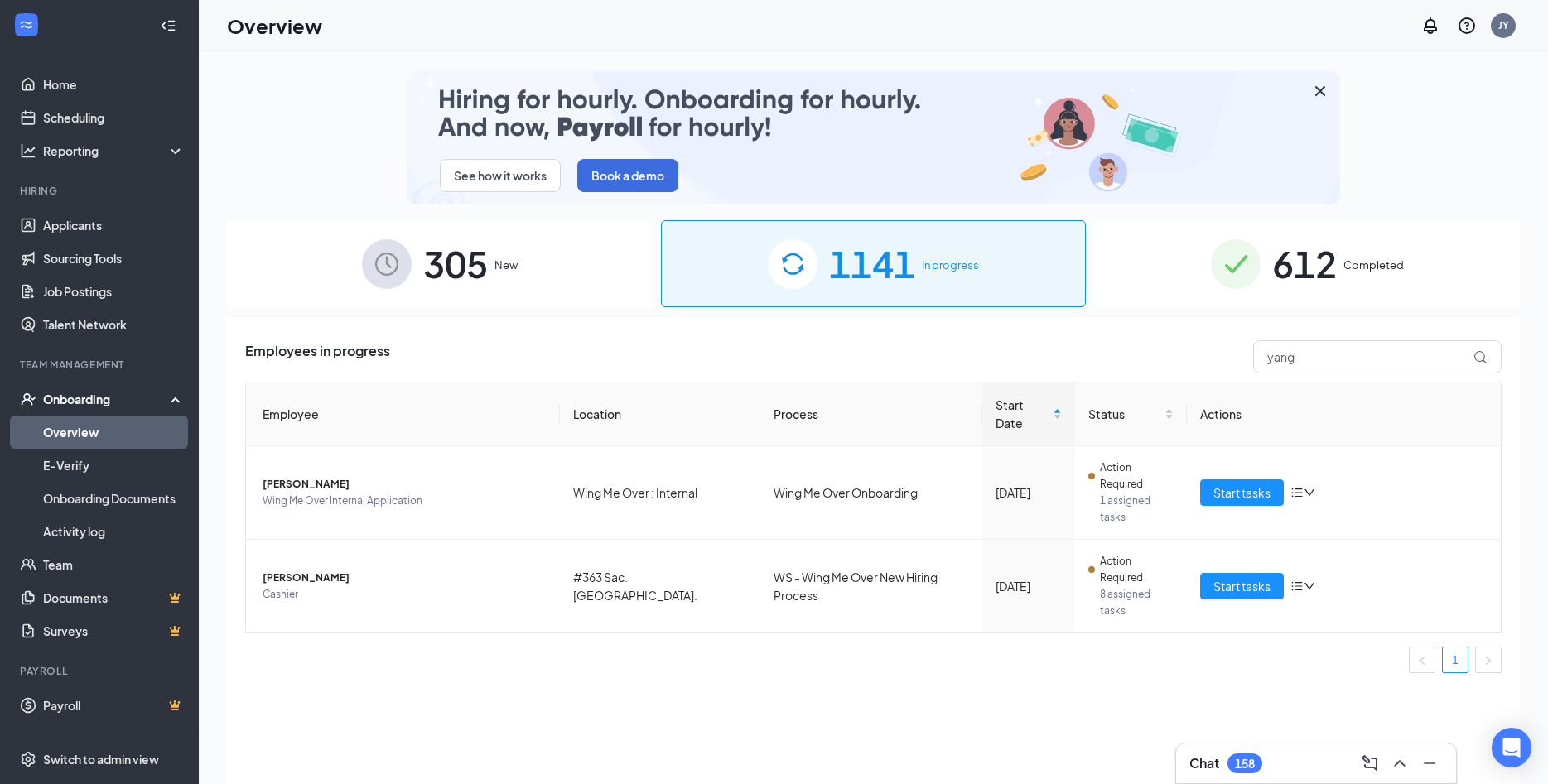
click at [1248, 273] on img at bounding box center [1236, 265] width 50 height 50
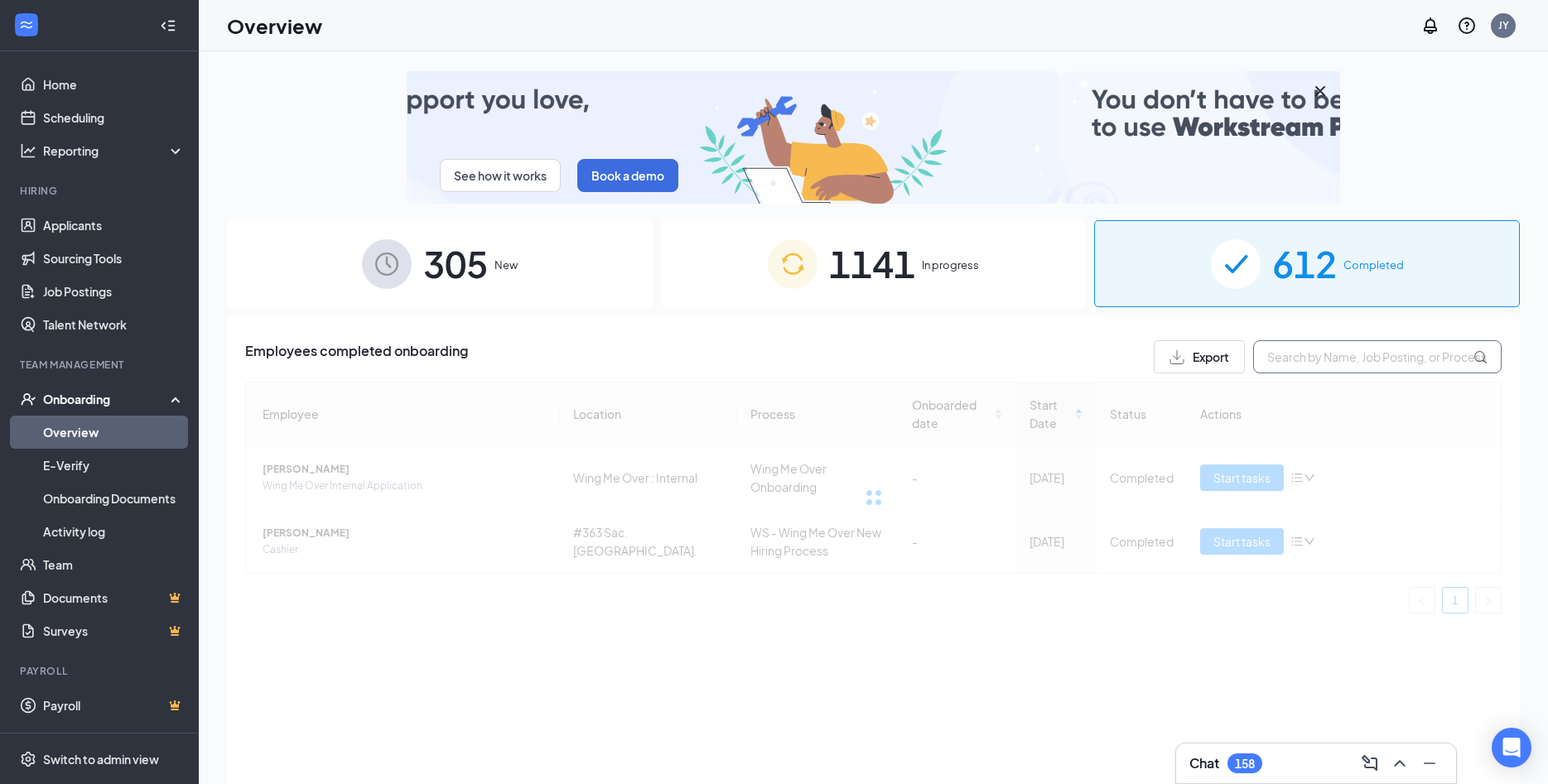
click at [1327, 355] on input "text" at bounding box center [1377, 356] width 249 height 33
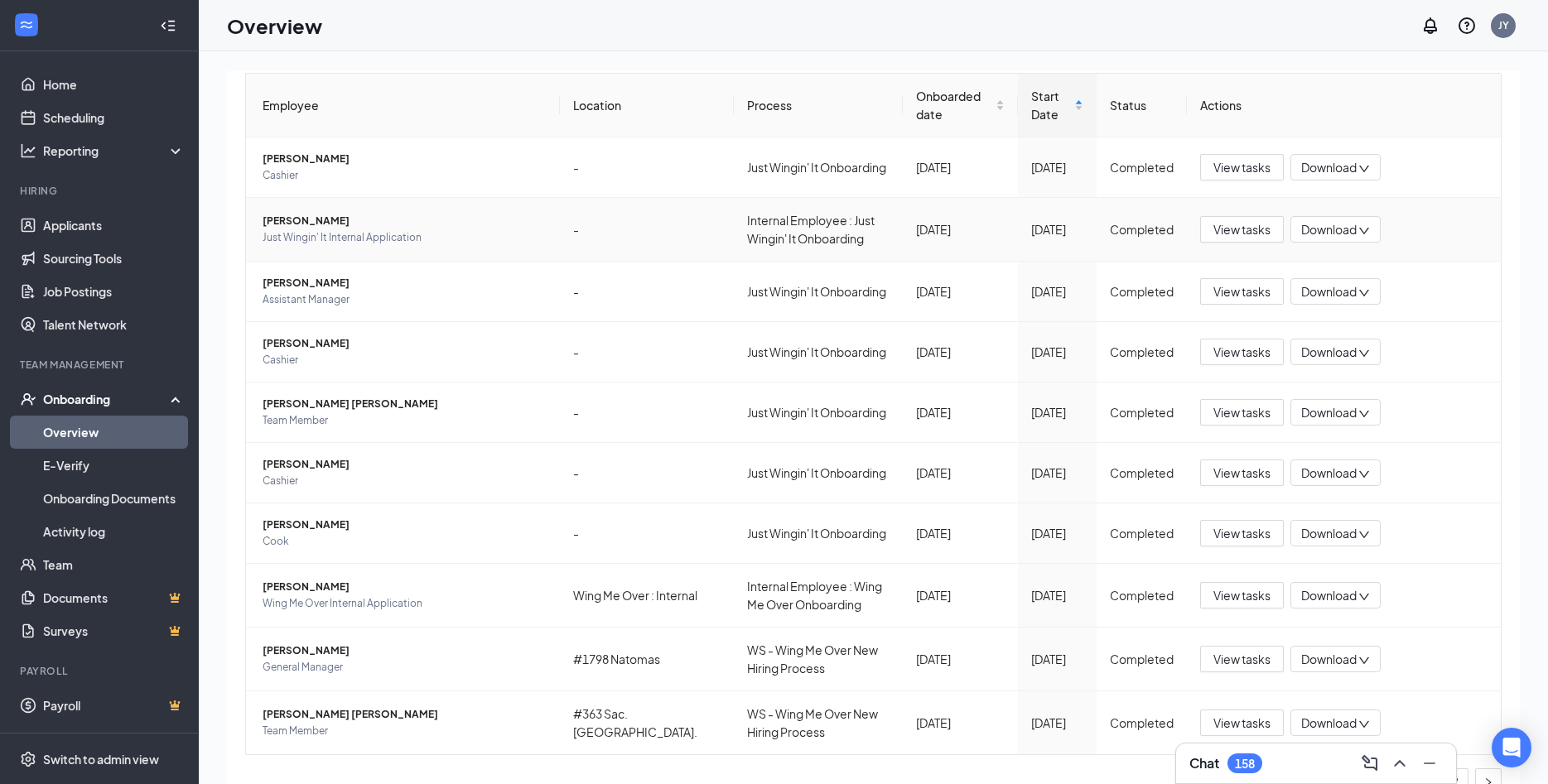
scroll to position [357, 0]
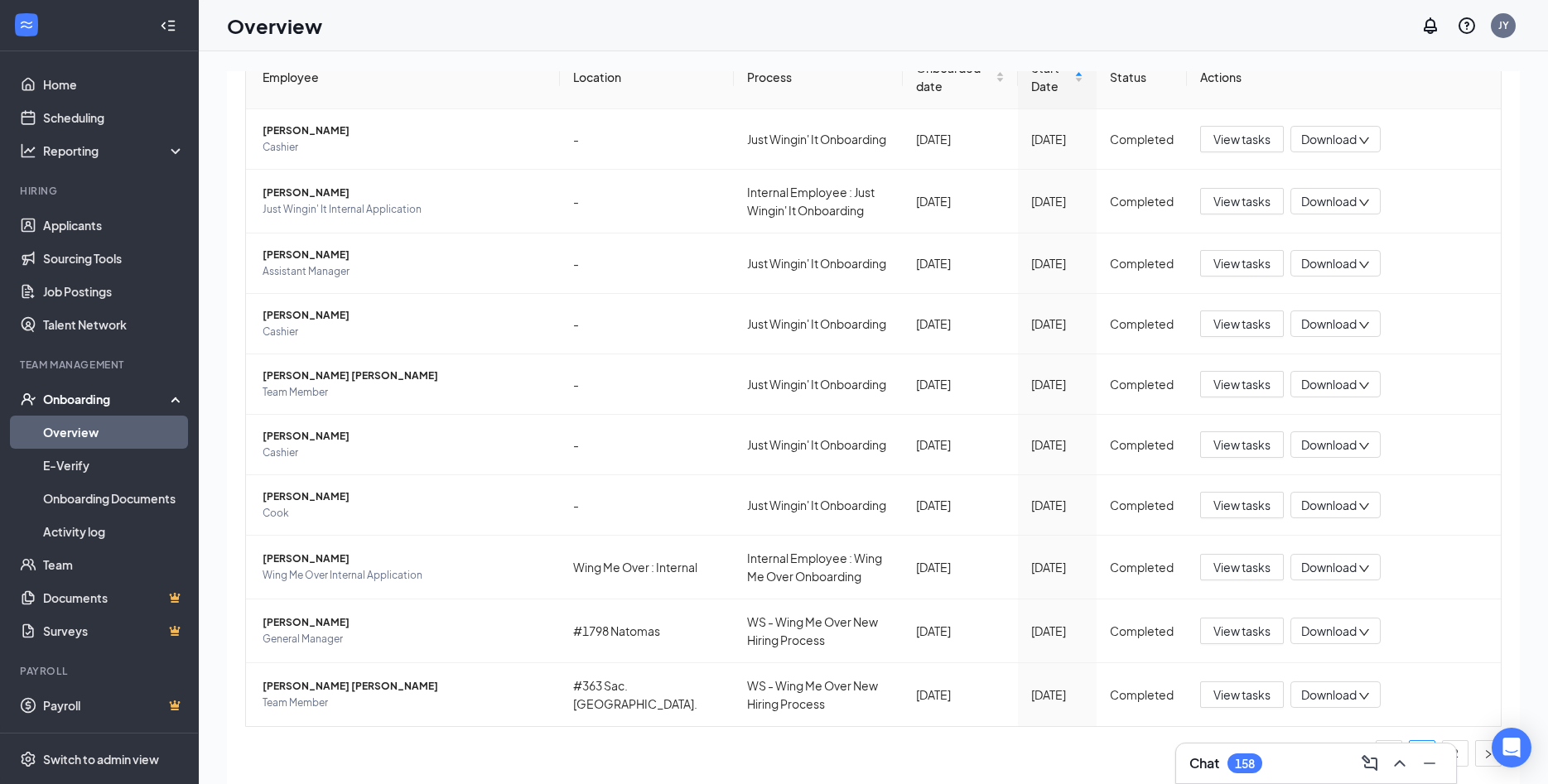
type input "[PERSON_NAME]"
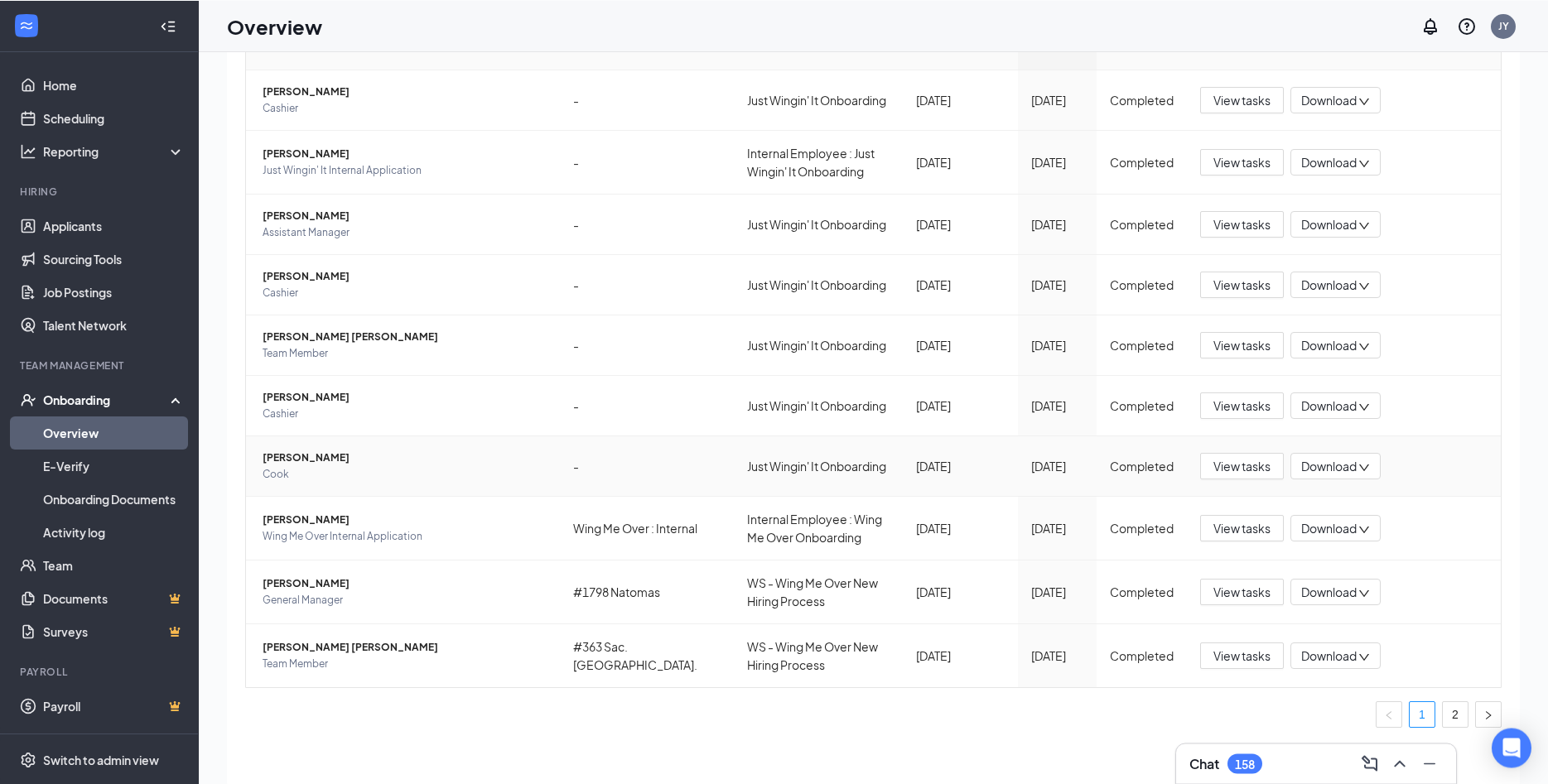
scroll to position [75, 0]
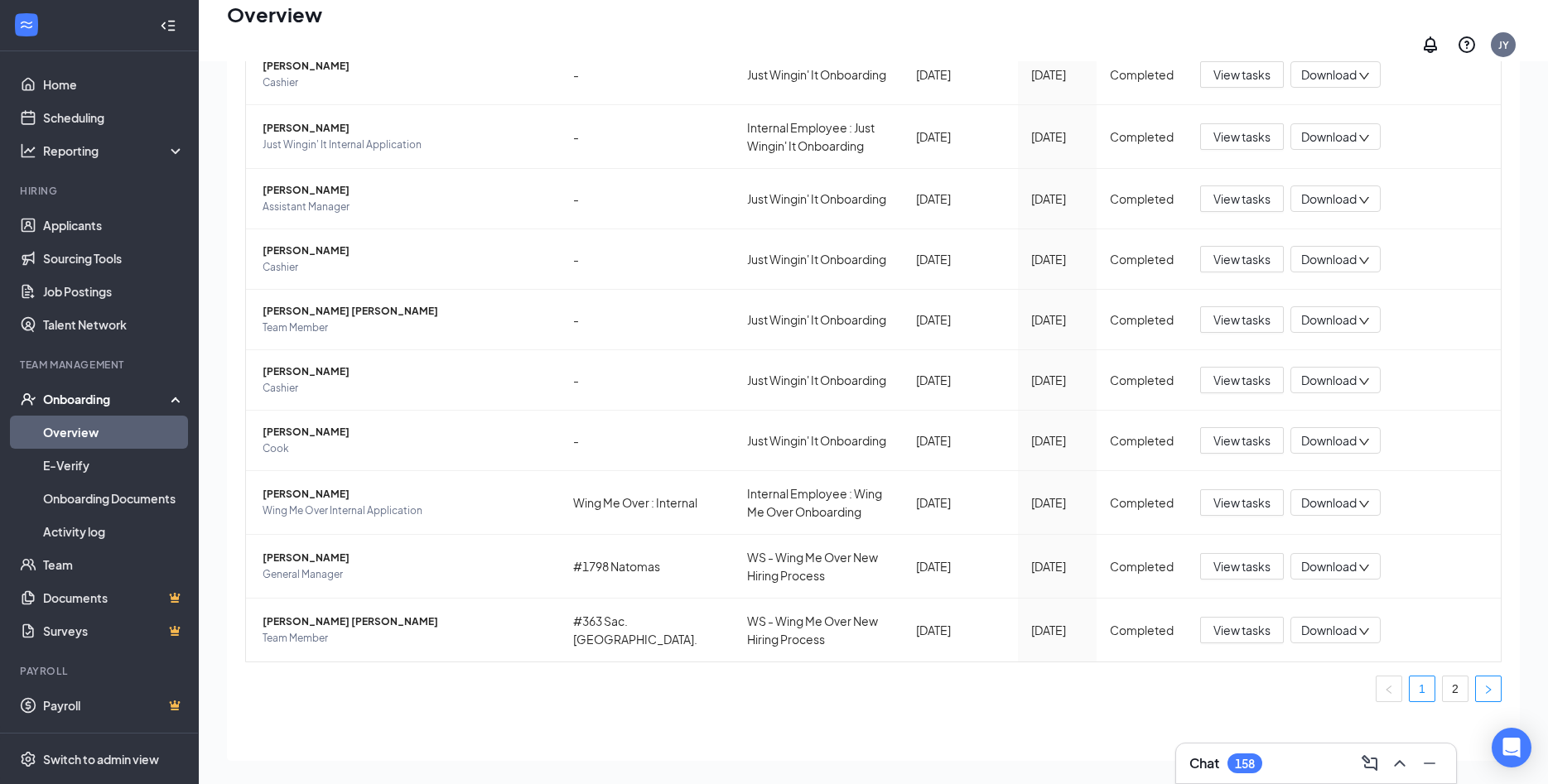
click at [1494, 685] on button "button" at bounding box center [1489, 690] width 27 height 27
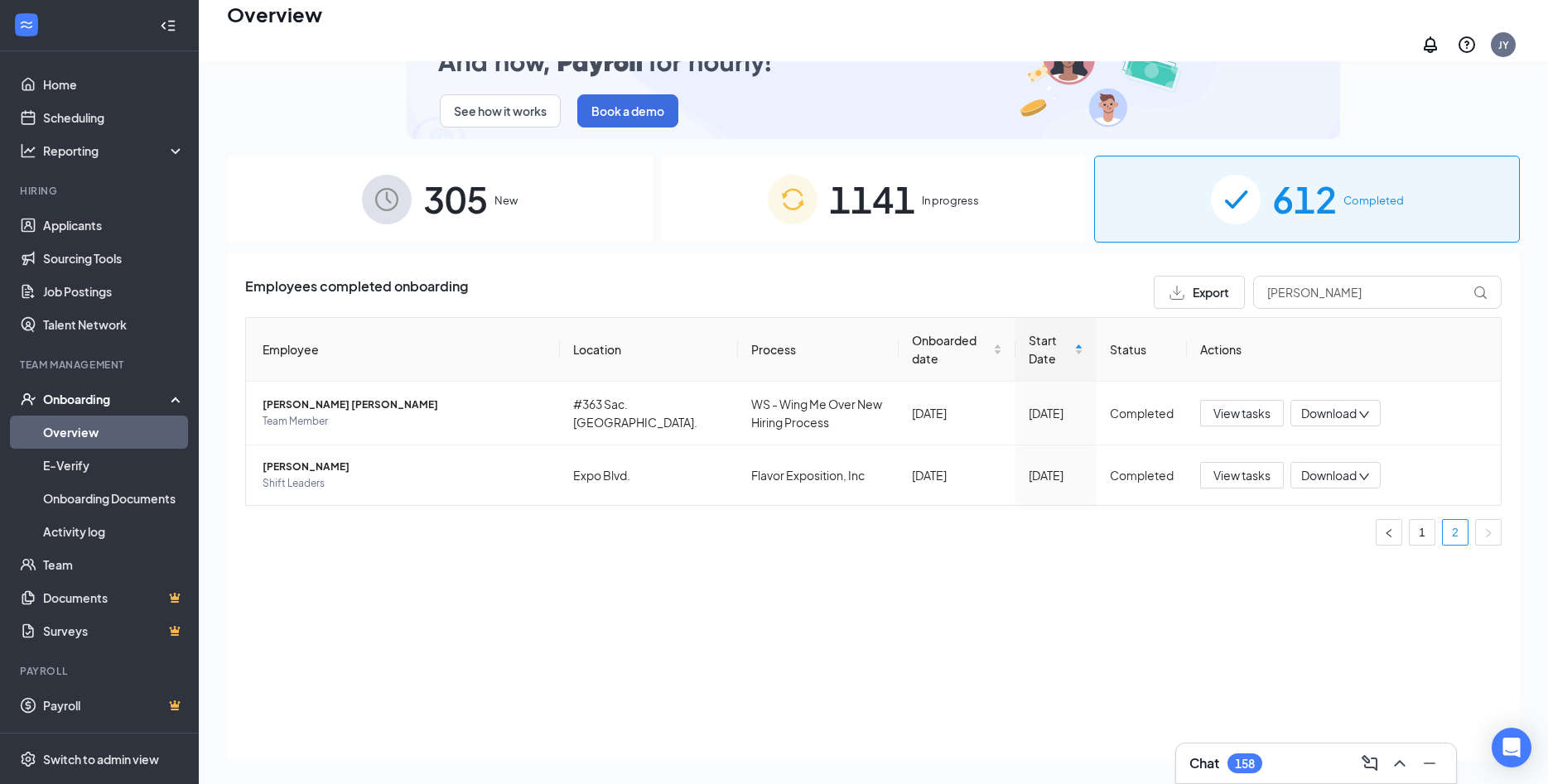
click at [947, 200] on div "1141 In progress" at bounding box center [874, 200] width 426 height 87
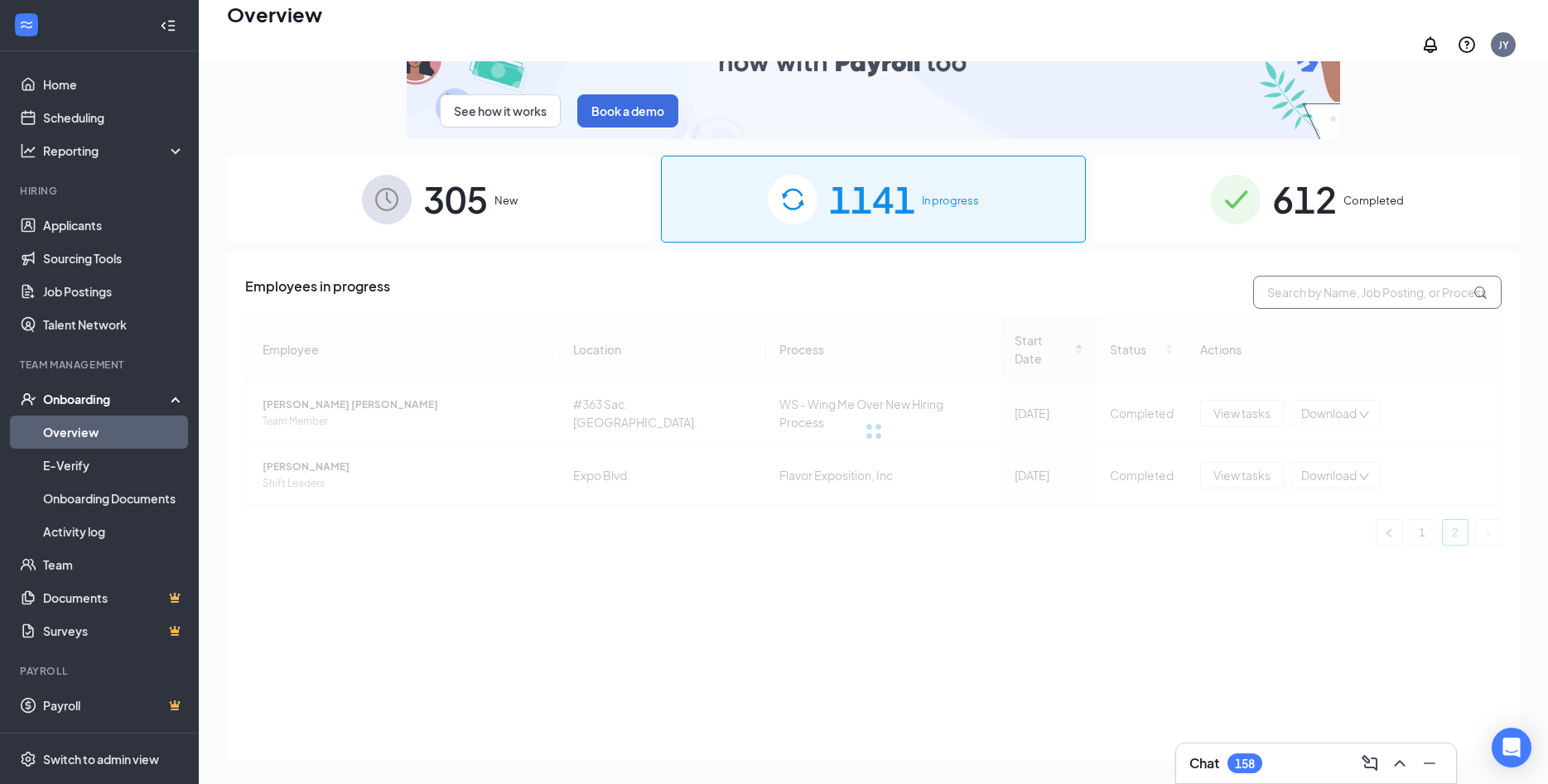
click at [1327, 288] on input "text" at bounding box center [1377, 292] width 249 height 33
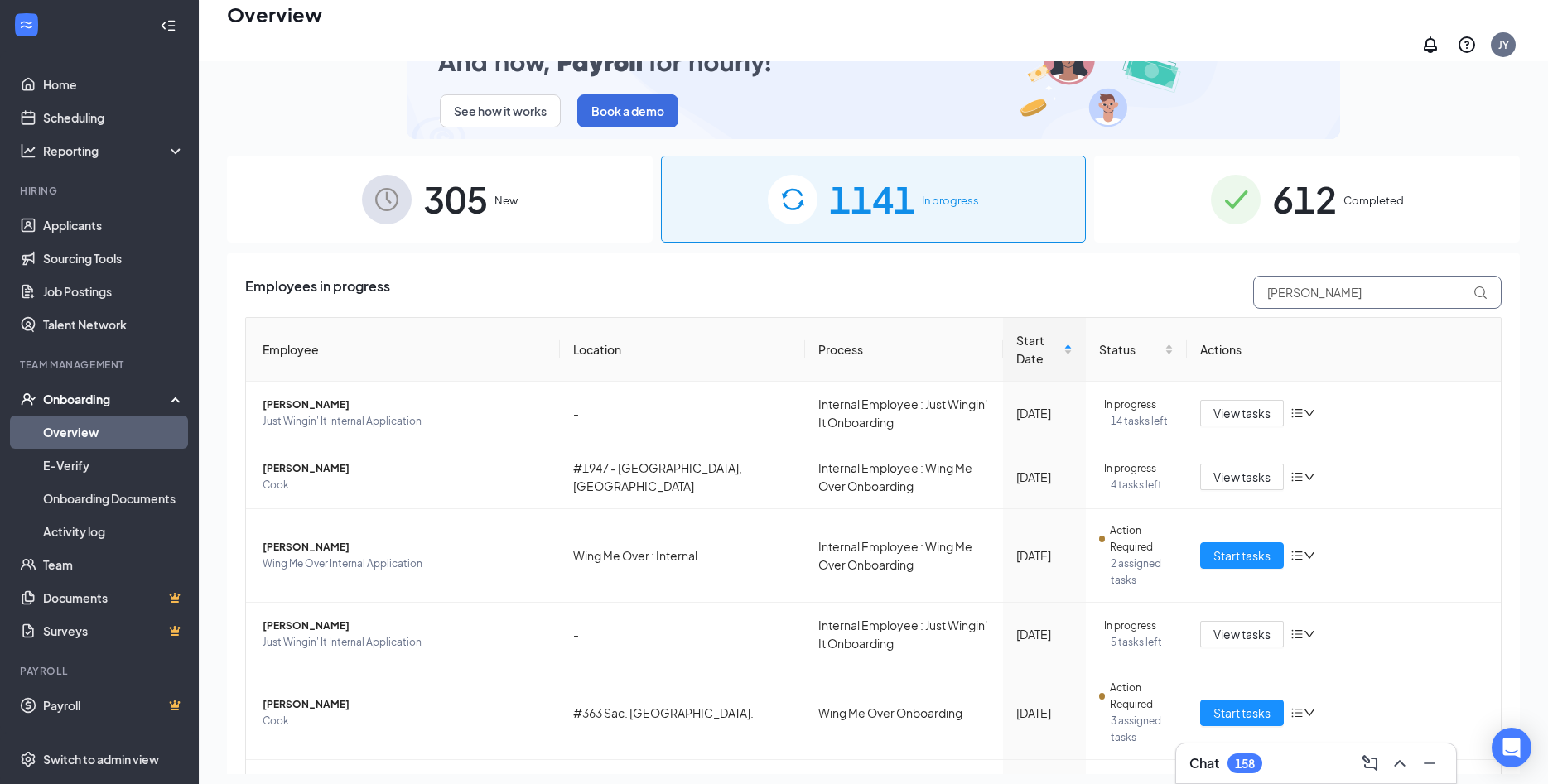
type input "[PERSON_NAME]"
click at [1312, 201] on span "612" at bounding box center [1305, 199] width 65 height 57
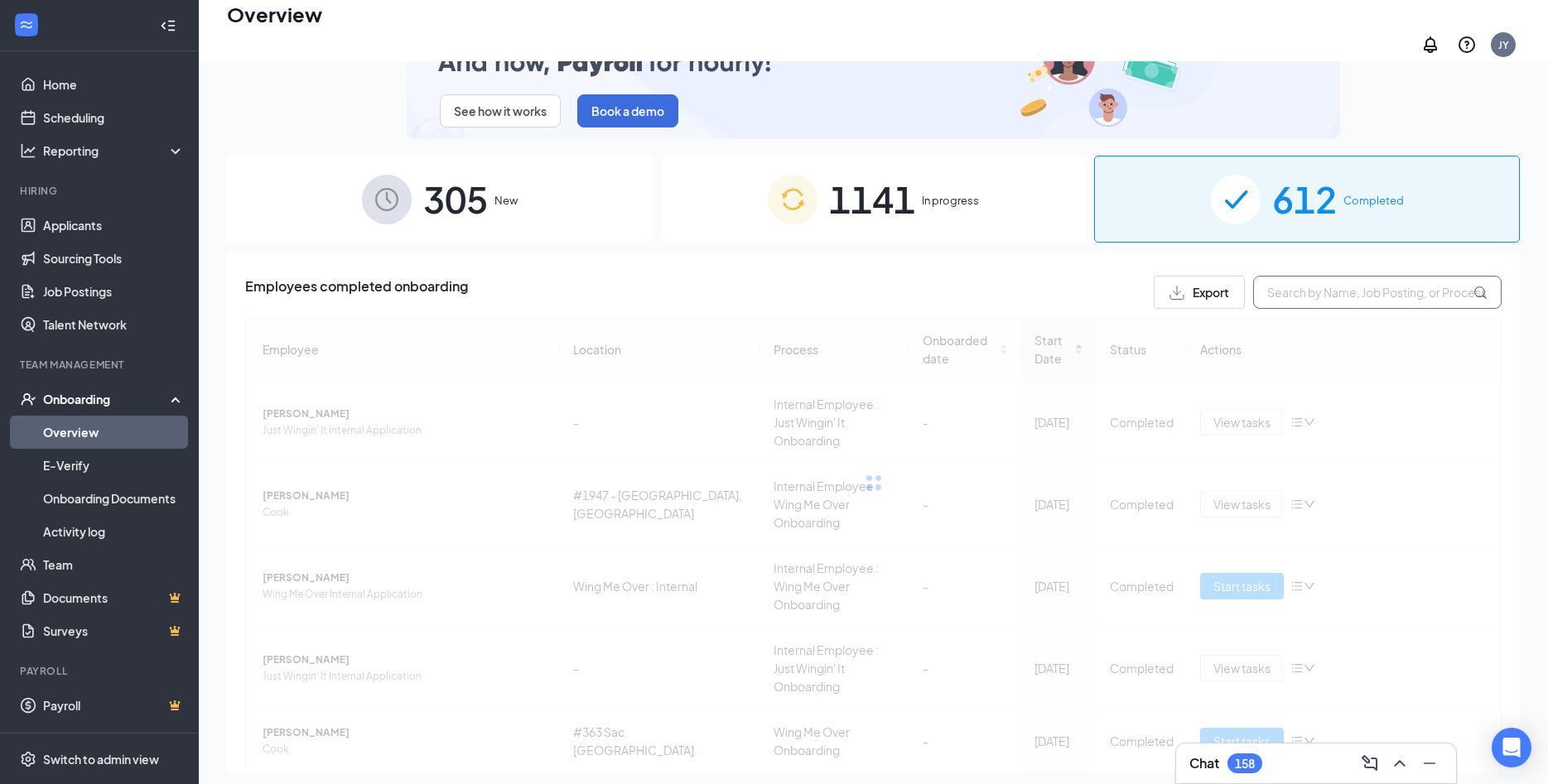
click at [1327, 282] on input "text" at bounding box center [1377, 292] width 249 height 33
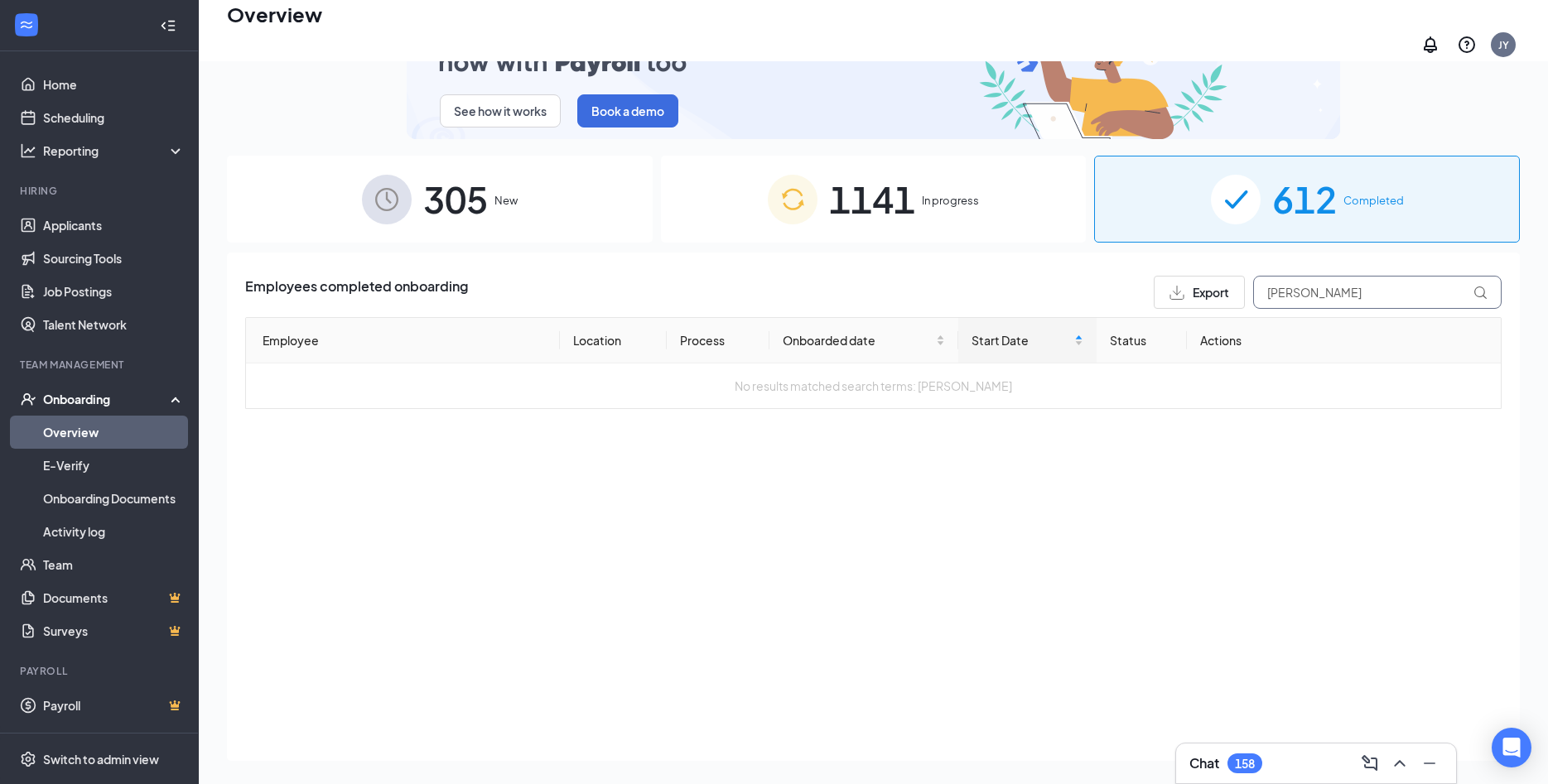
type input "[PERSON_NAME]"
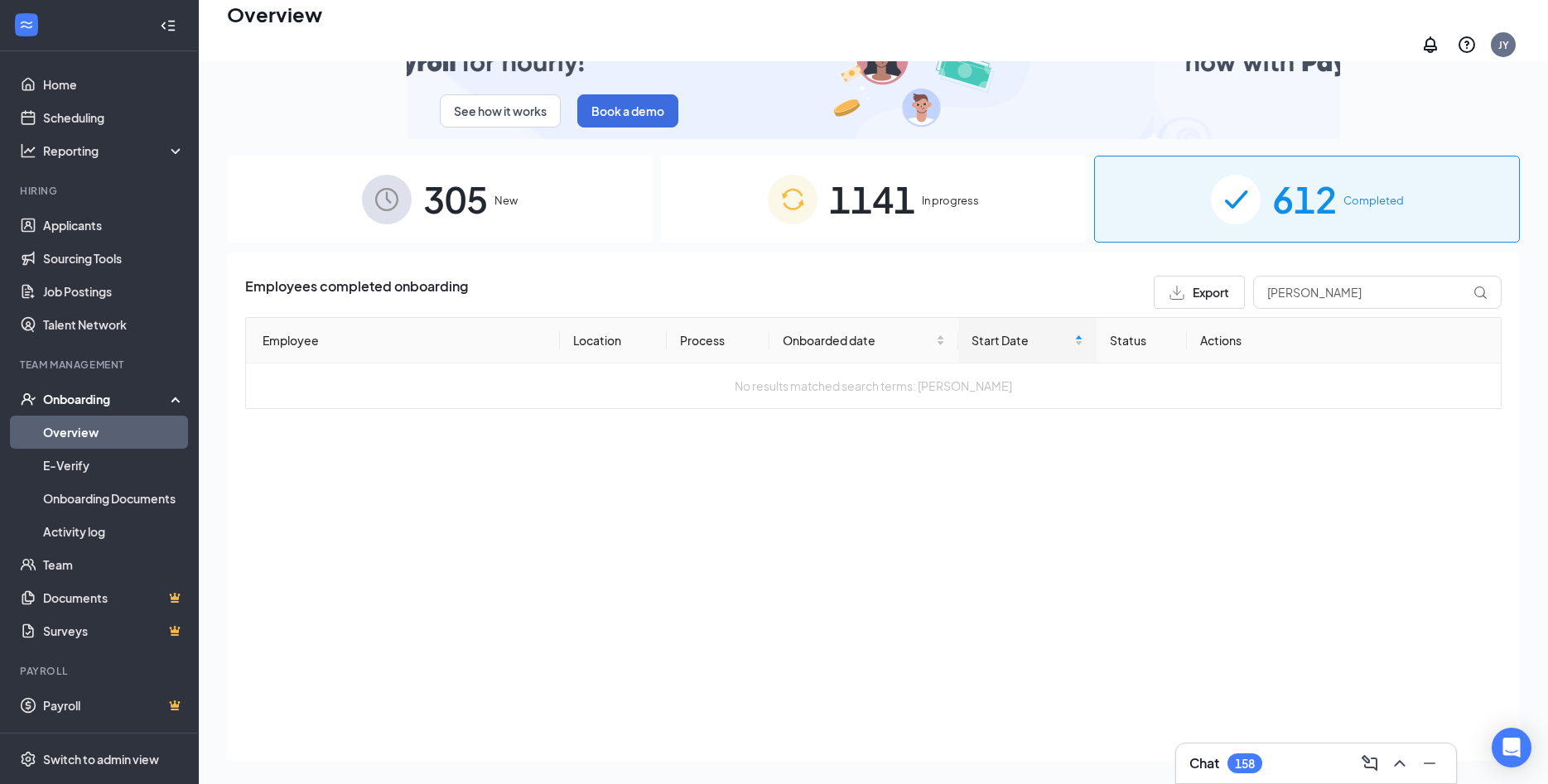
click at [923, 196] on span "In progress" at bounding box center [951, 200] width 57 height 17
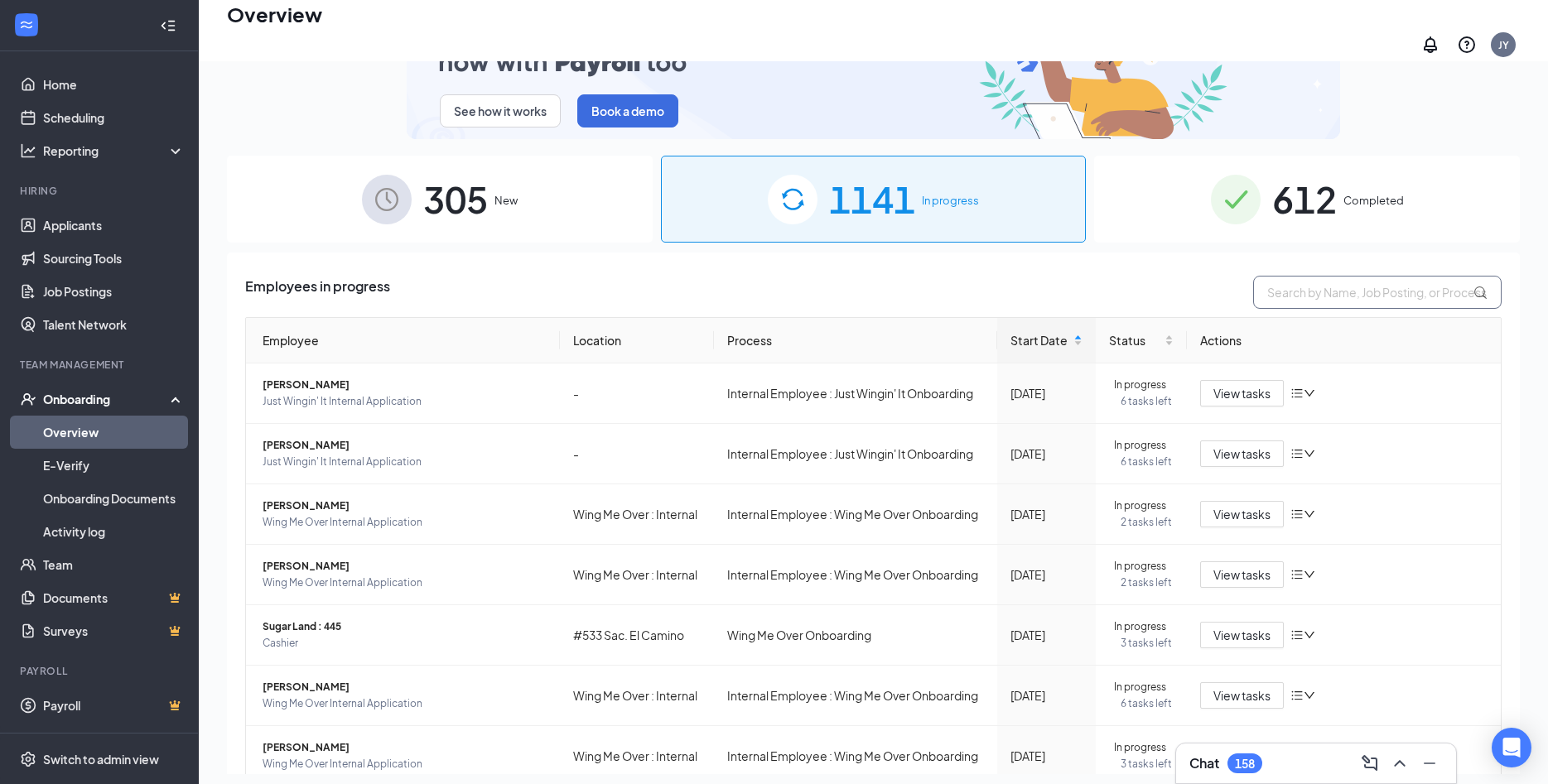
click at [1294, 277] on input "text" at bounding box center [1377, 292] width 249 height 33
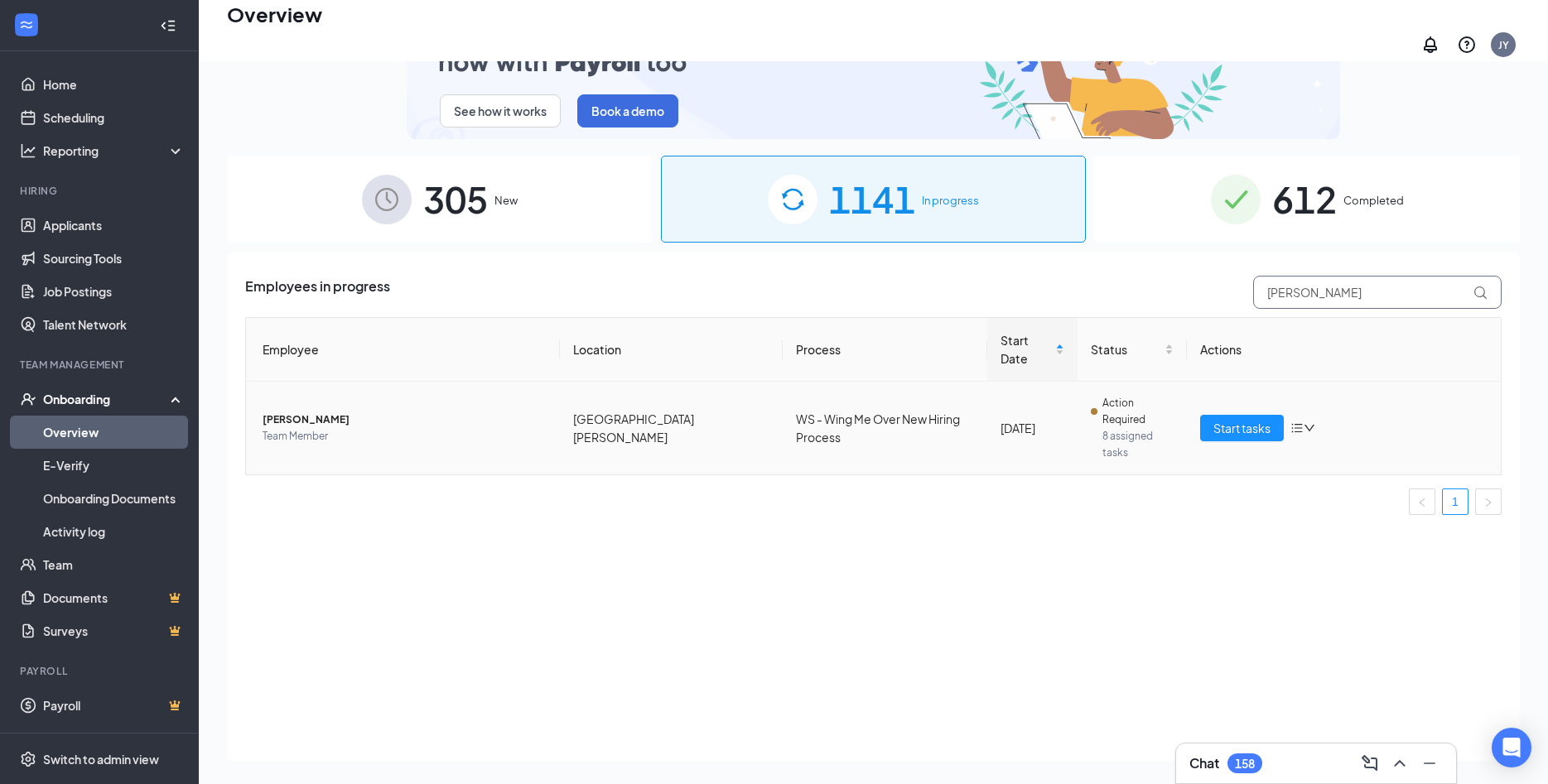
type input "[PERSON_NAME]"
click at [335, 412] on span "[PERSON_NAME]" at bounding box center [405, 420] width 284 height 17
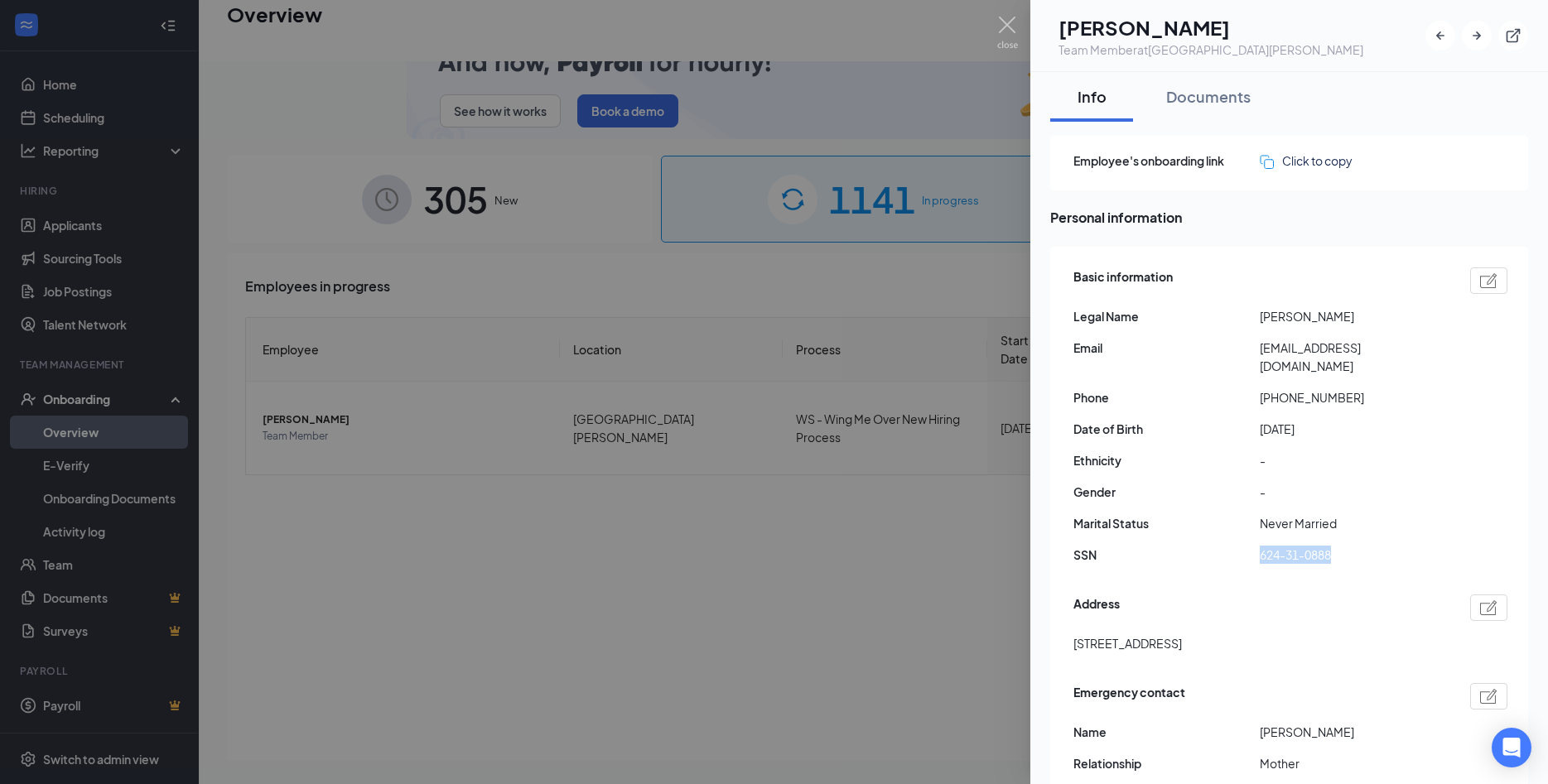
drag, startPoint x: 1248, startPoint y: 535, endPoint x: 1374, endPoint y: 535, distance: 126.0
click at [1374, 546] on div "SSN 624-31-0888" at bounding box center [1290, 555] width 434 height 18
copy div "624-31-0888"
drag, startPoint x: 1254, startPoint y: 355, endPoint x: 1422, endPoint y: 351, distance: 168.0
click at [1422, 351] on div "Email [EMAIL_ADDRESS][DOMAIN_NAME]" at bounding box center [1290, 356] width 434 height 37
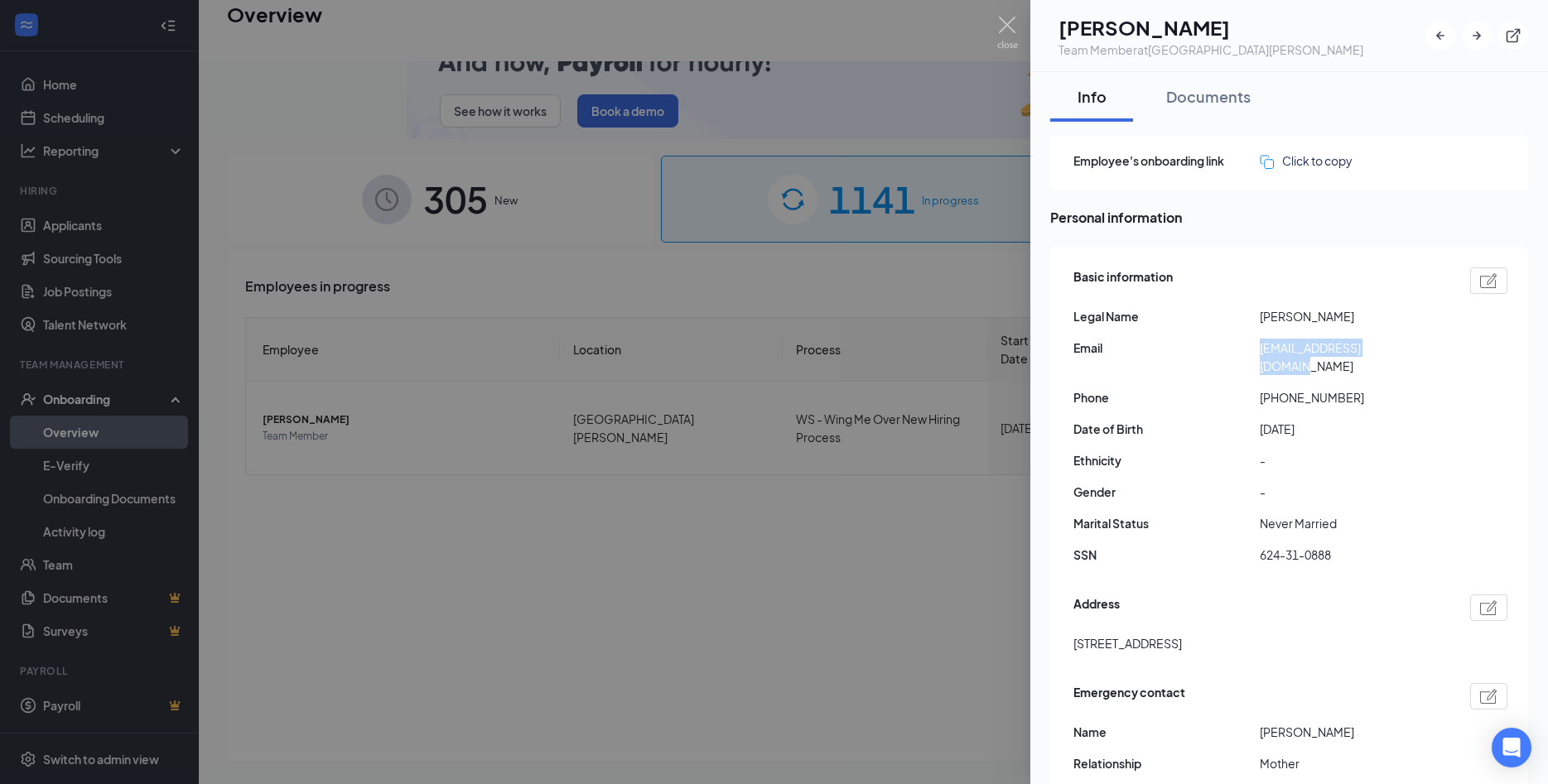
copy div "[EMAIL_ADDRESS][DOMAIN_NAME]"
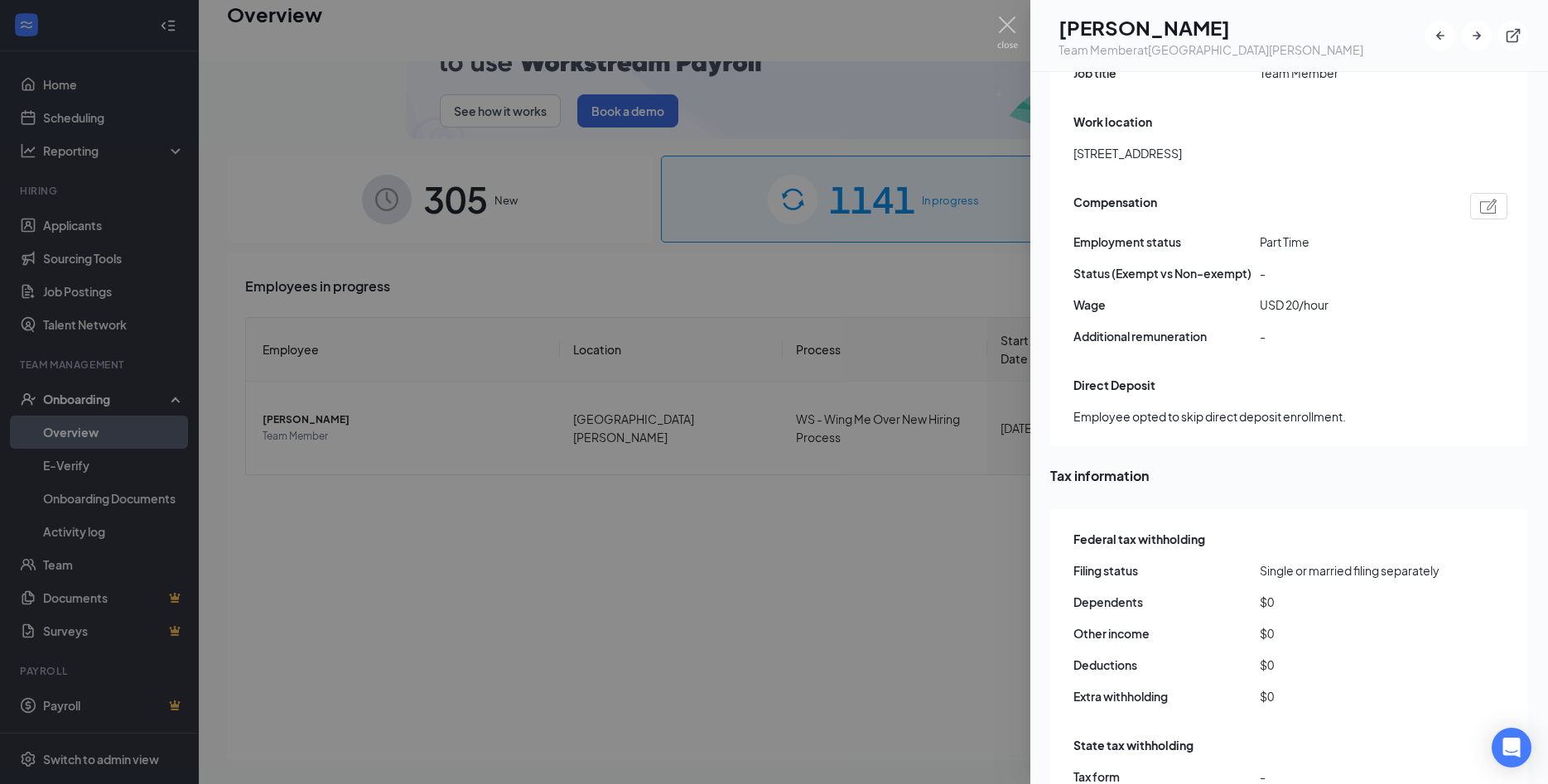
scroll to position [984, 0]
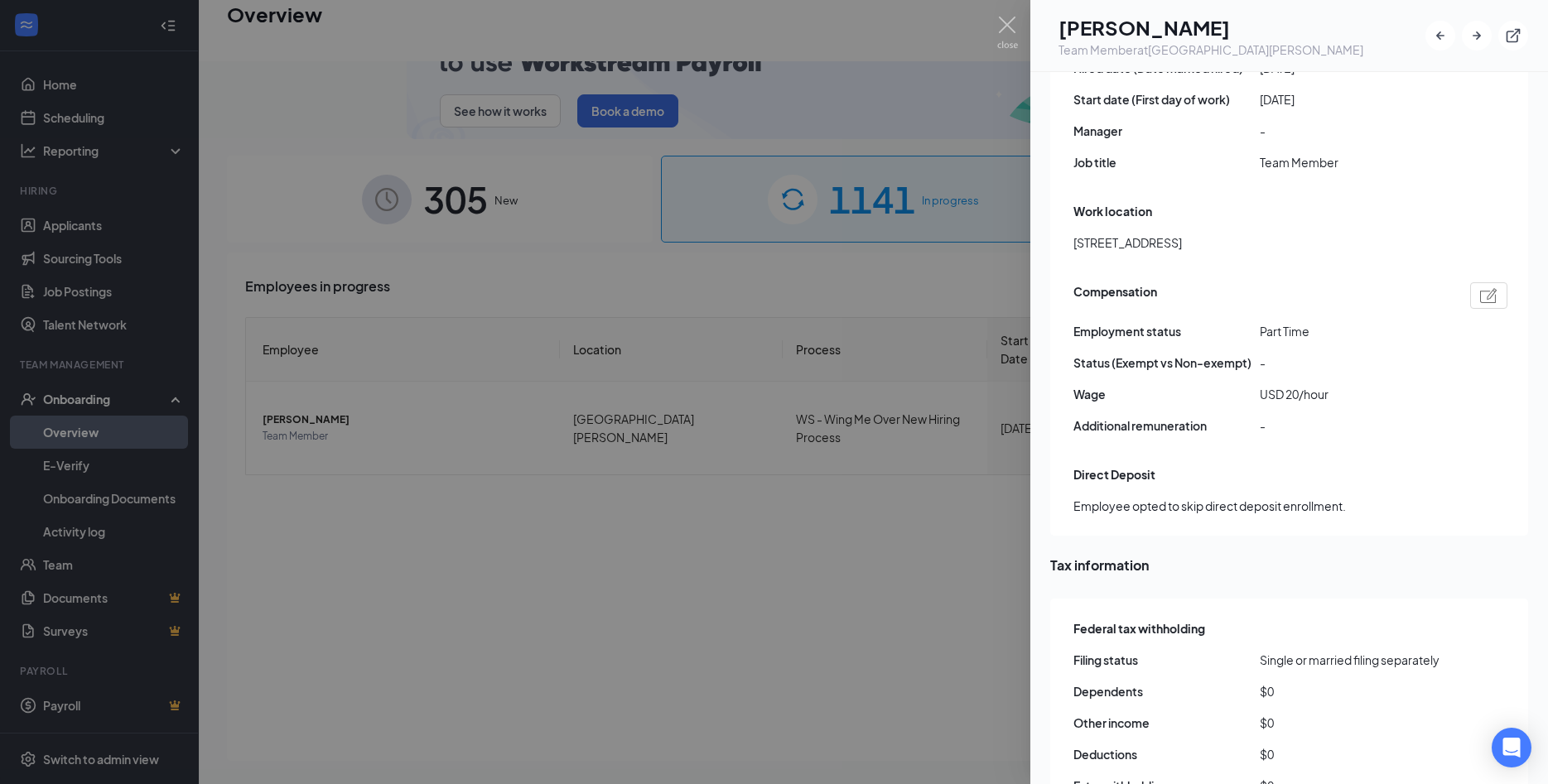
click at [683, 617] on div at bounding box center [774, 392] width 1548 height 784
